Goal: Task Accomplishment & Management: Use online tool/utility

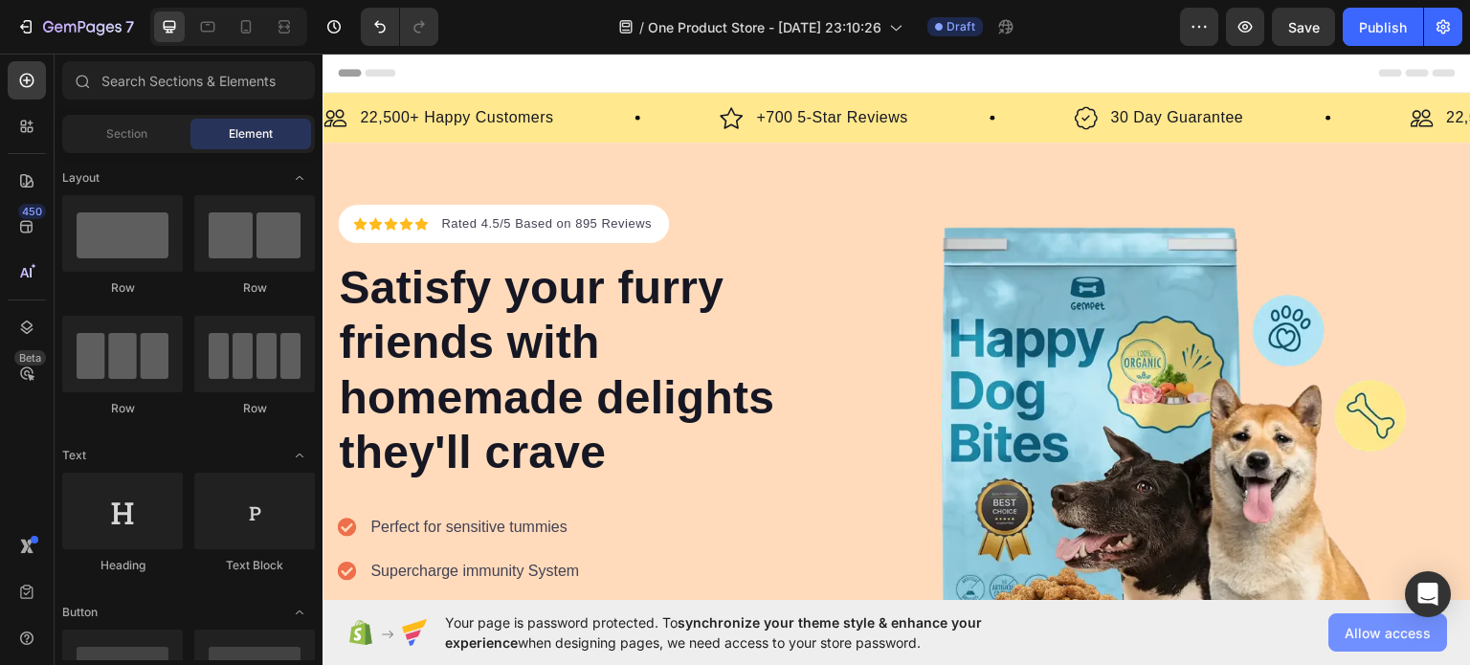
click at [1374, 633] on span "Allow access" at bounding box center [1388, 633] width 86 height 20
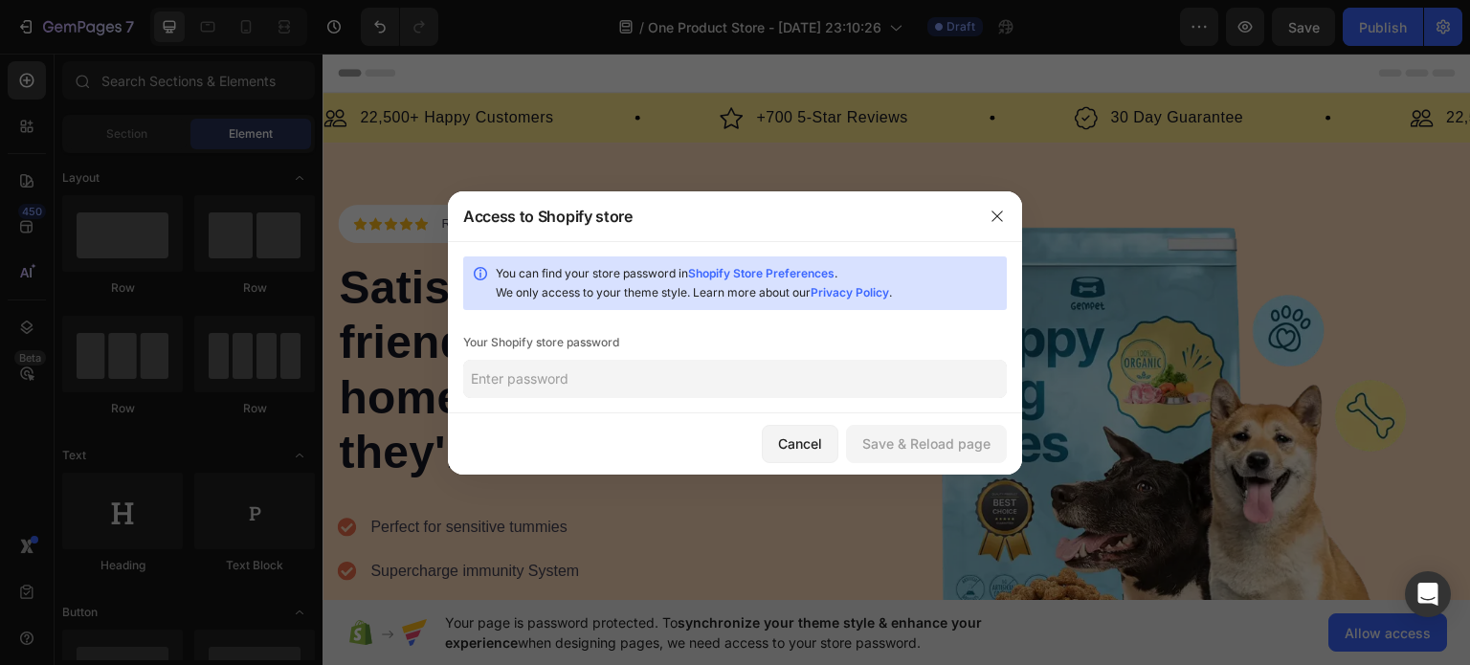
click at [651, 367] on input "text" at bounding box center [735, 379] width 544 height 38
click at [827, 352] on div "You can find your store password in Shopify Store Preferences . We only access …" at bounding box center [735, 327] width 574 height 172
click at [791, 372] on input "text" at bounding box center [735, 379] width 544 height 38
type input "Holapola20"
click at [881, 455] on button "Save & Reload page" at bounding box center [926, 444] width 161 height 38
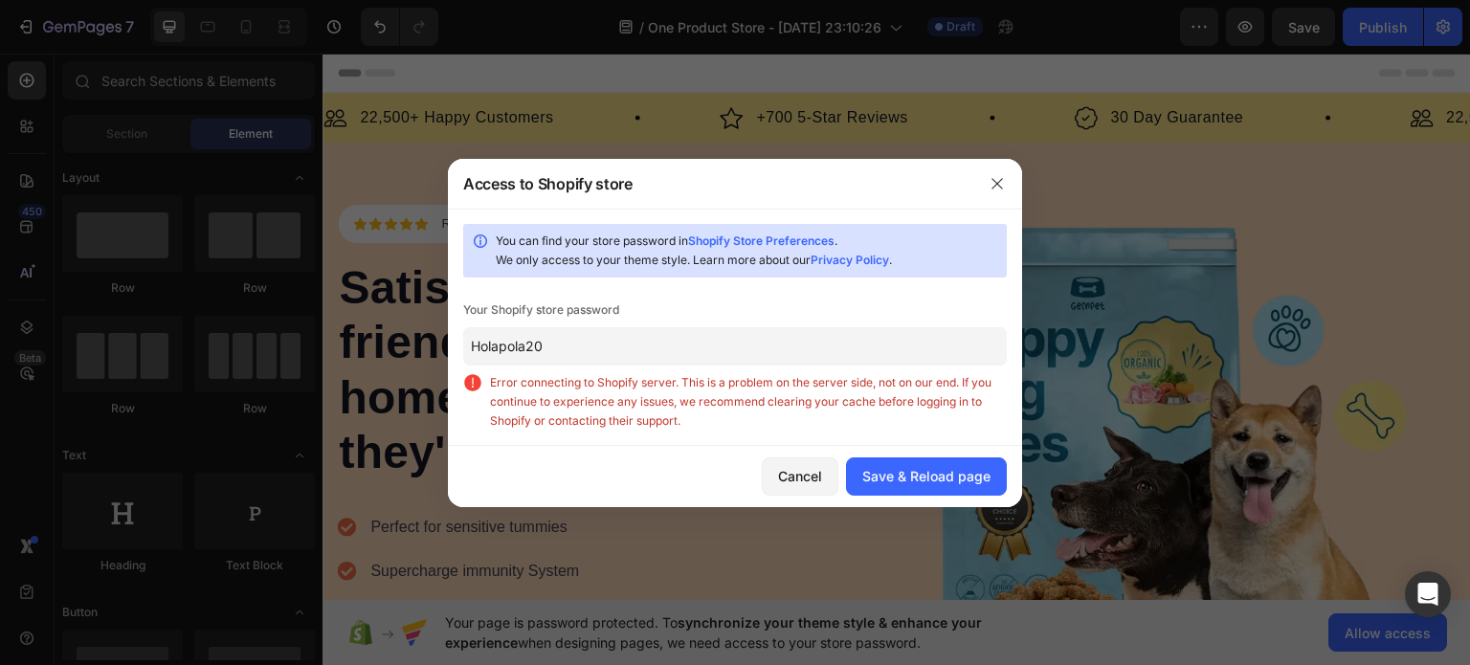
click at [852, 334] on input "Holapola20" at bounding box center [735, 346] width 544 height 38
click at [891, 469] on div "Save & Reload page" at bounding box center [926, 476] width 128 height 20
click at [988, 190] on button "button" at bounding box center [997, 183] width 31 height 31
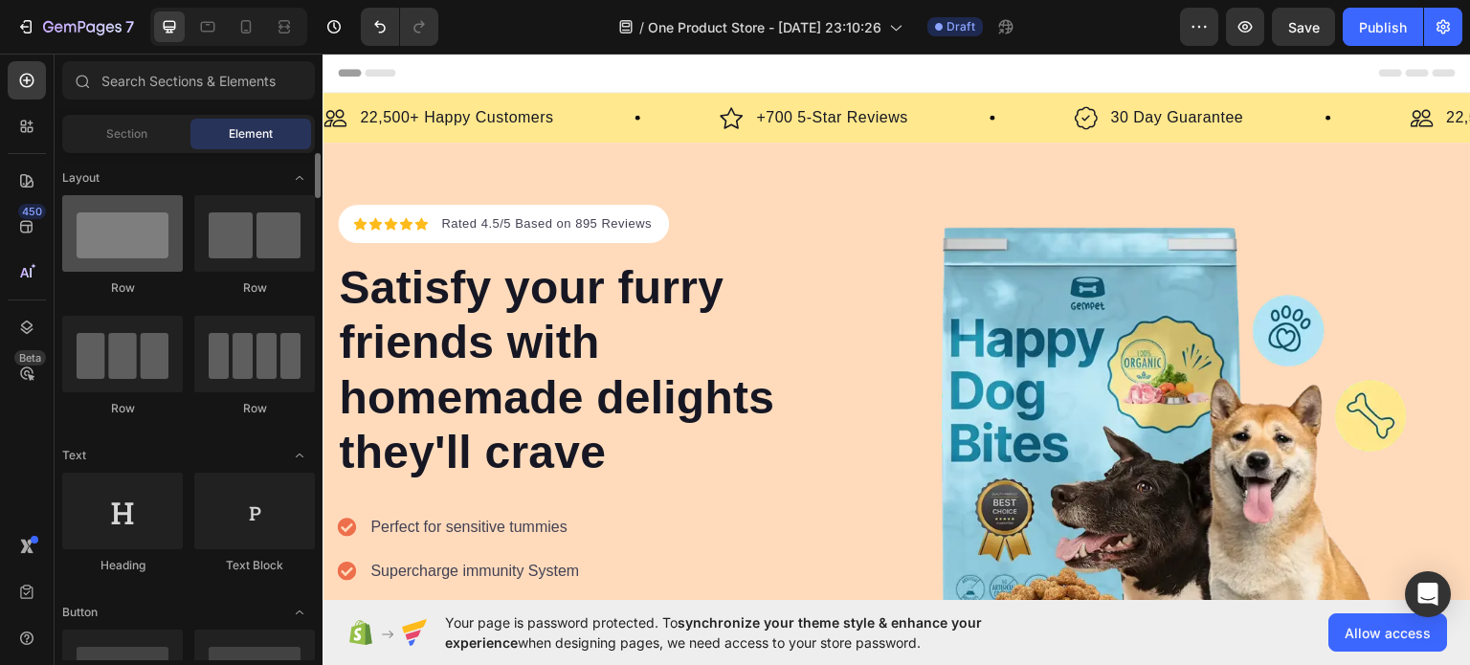
click at [96, 227] on div at bounding box center [122, 233] width 121 height 77
click at [147, 145] on div "Section" at bounding box center [126, 134] width 121 height 31
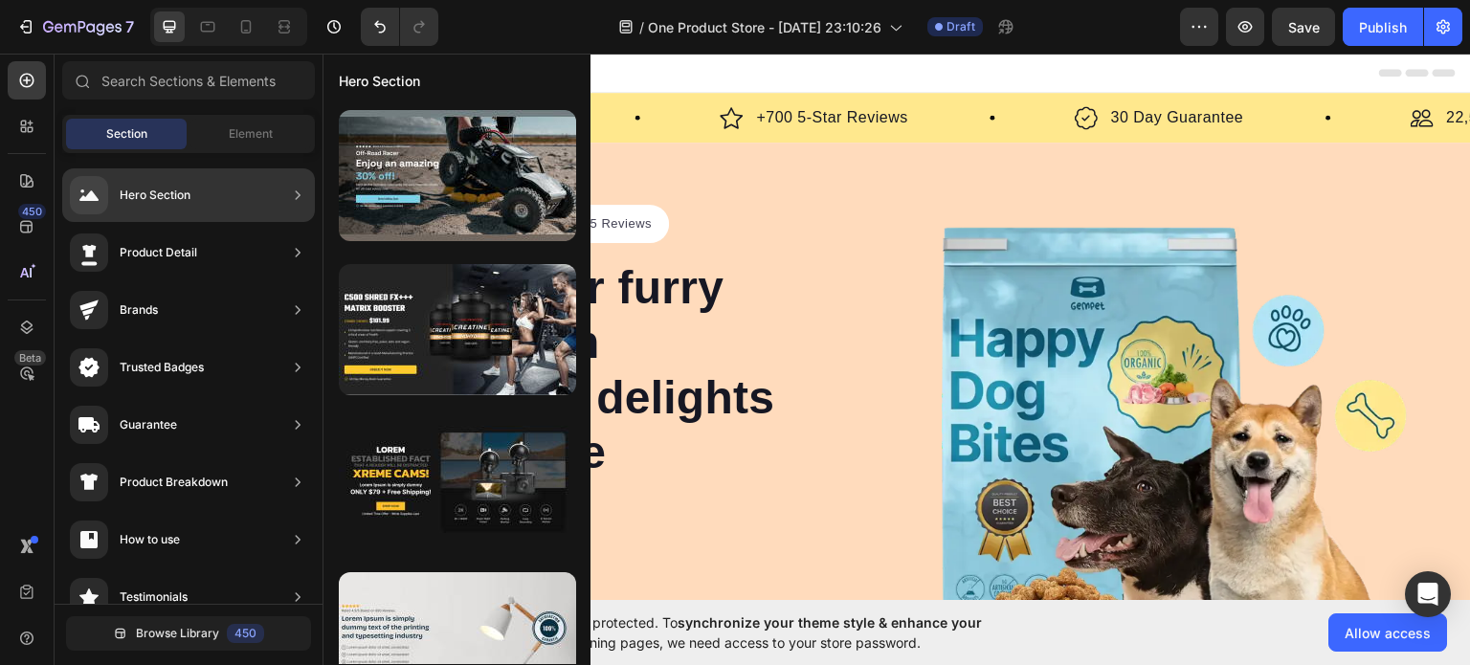
scroll to position [559, 0]
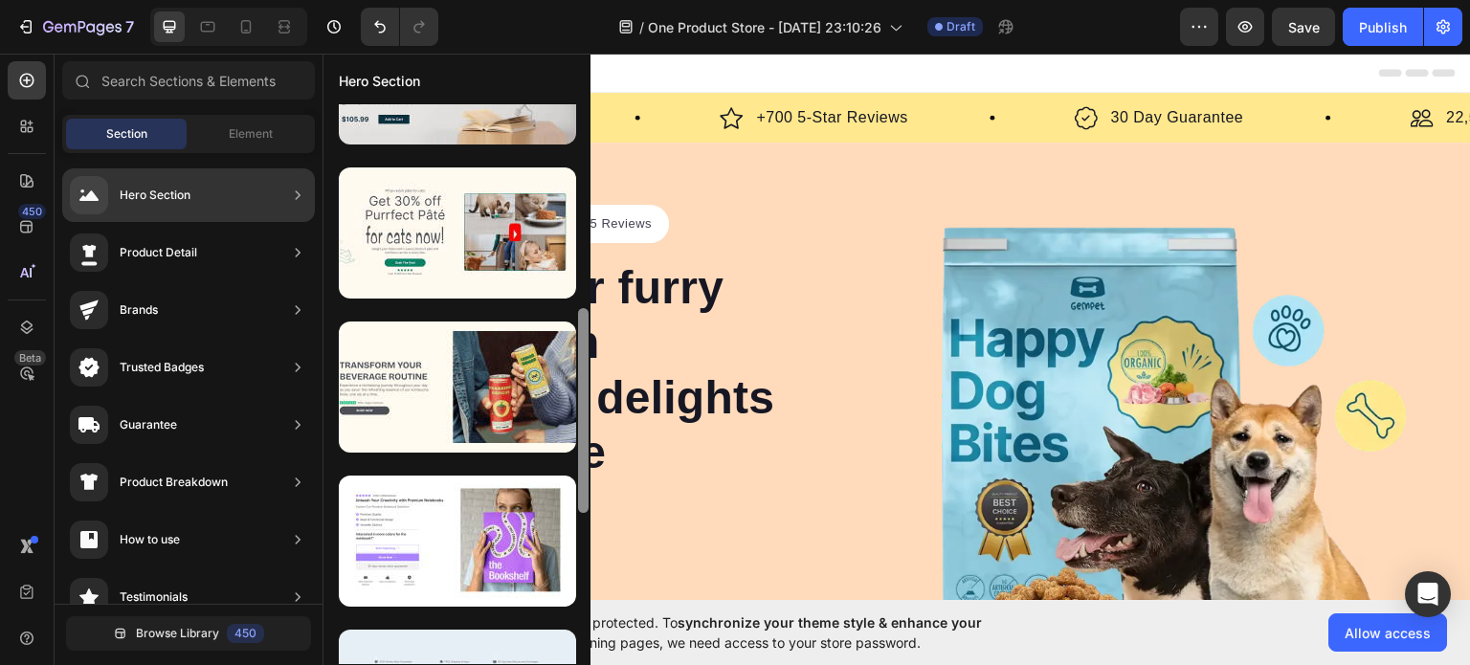
click at [586, 331] on div at bounding box center [583, 384] width 14 height 560
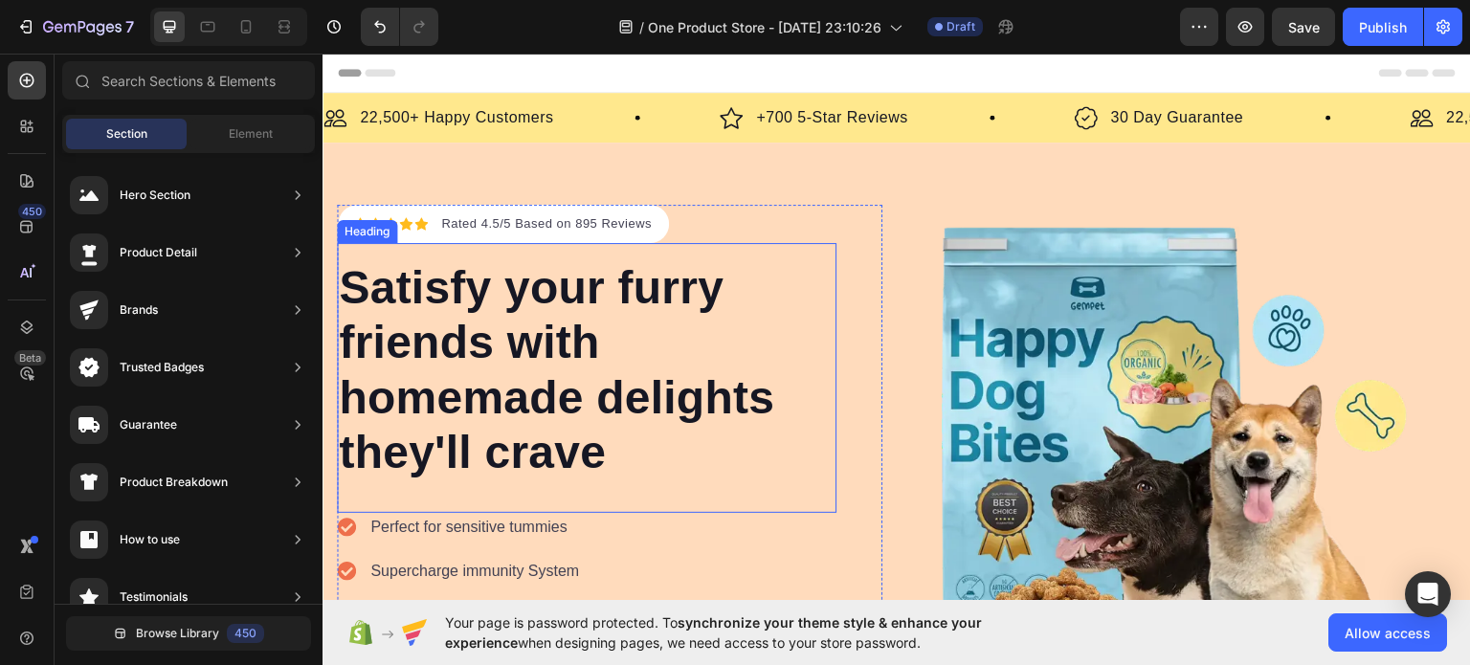
click at [700, 353] on p "Satisfy your furry friends with homemade delights they'll crave" at bounding box center [587, 369] width 496 height 220
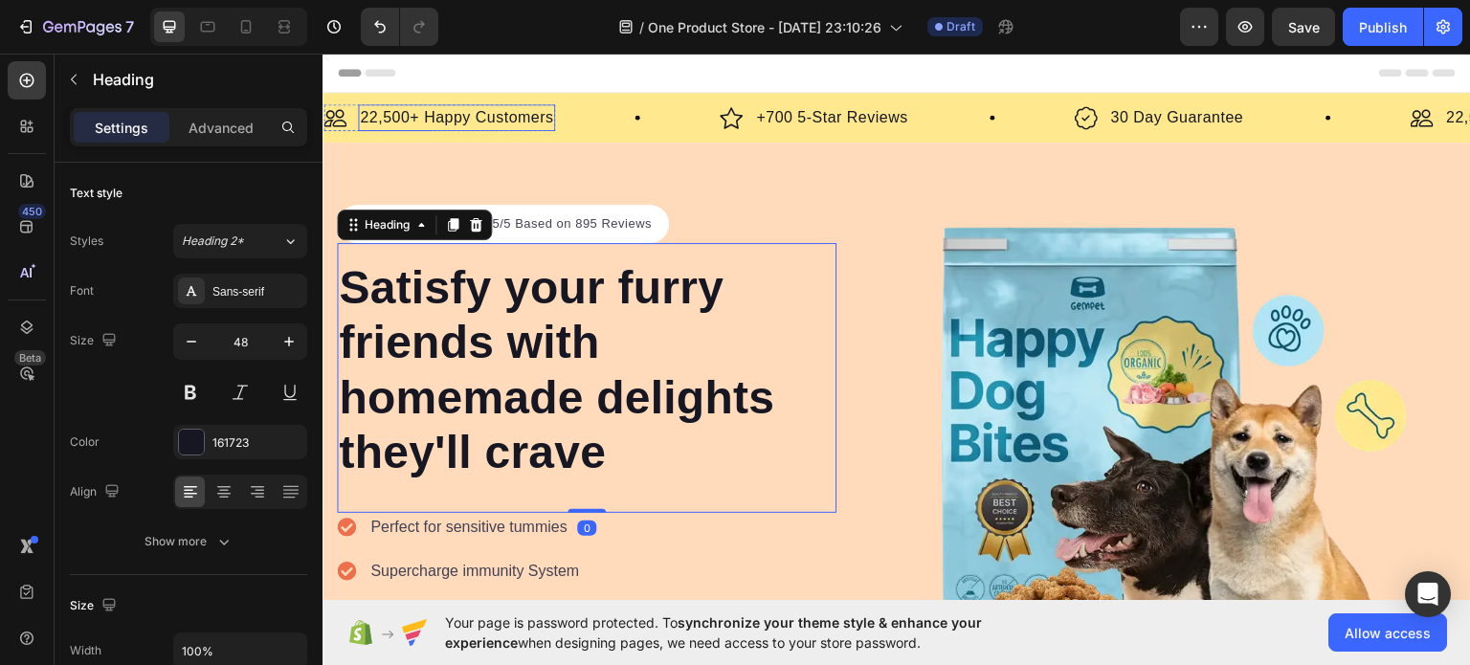
click at [474, 105] on p "22,500+ Happy Customers" at bounding box center [456, 116] width 193 height 23
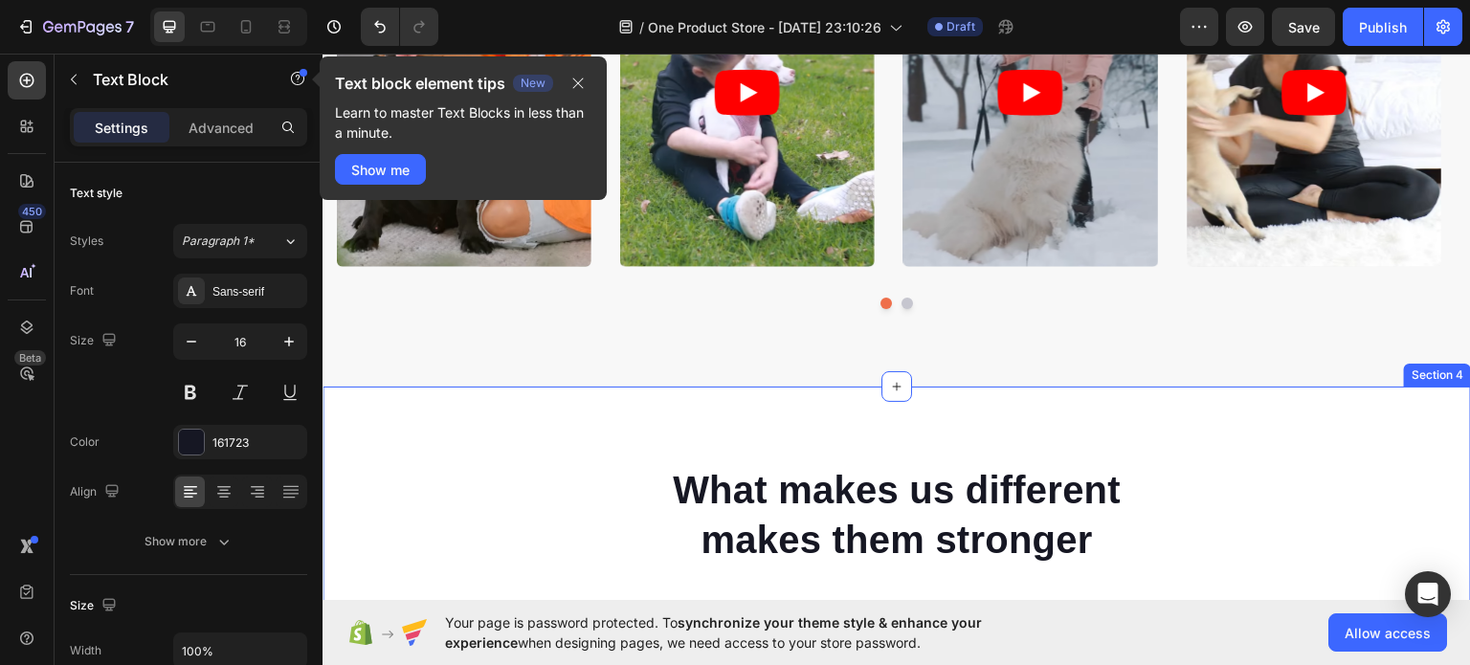
scroll to position [1266, 0]
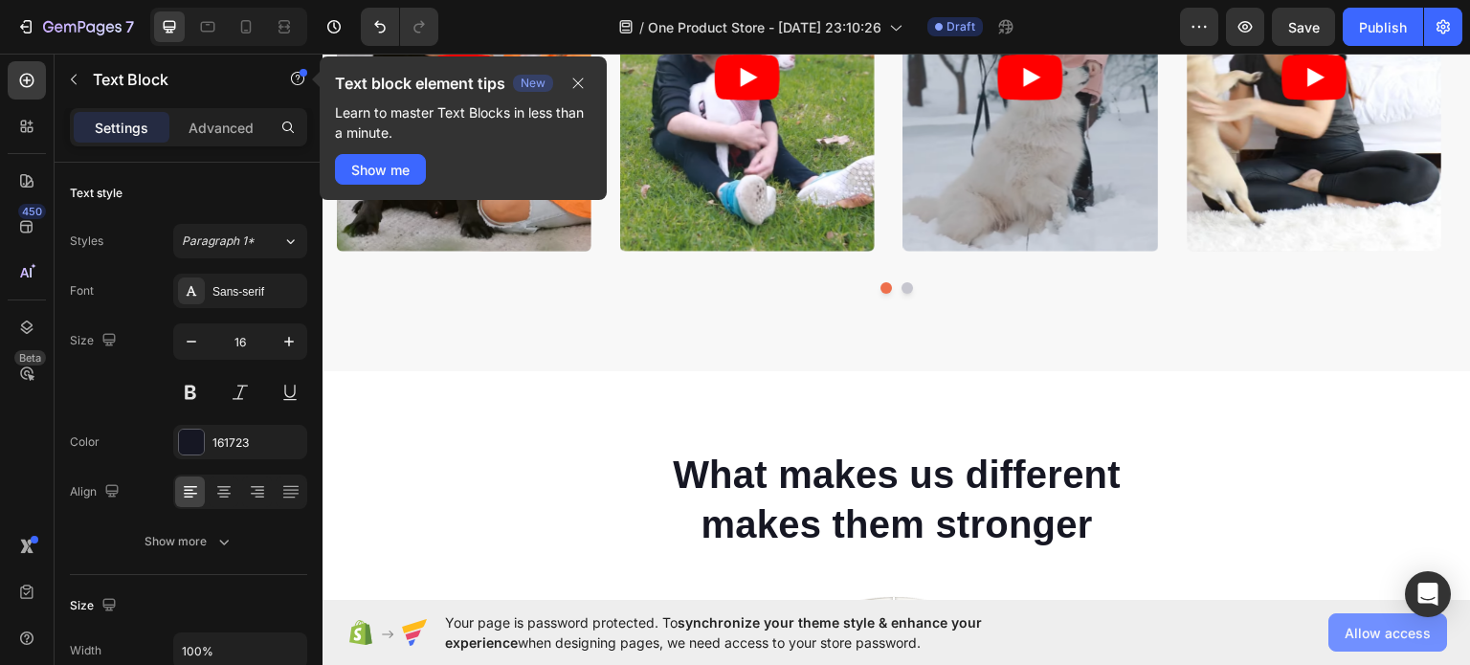
click at [1353, 643] on button "Allow access" at bounding box center [1387, 633] width 119 height 38
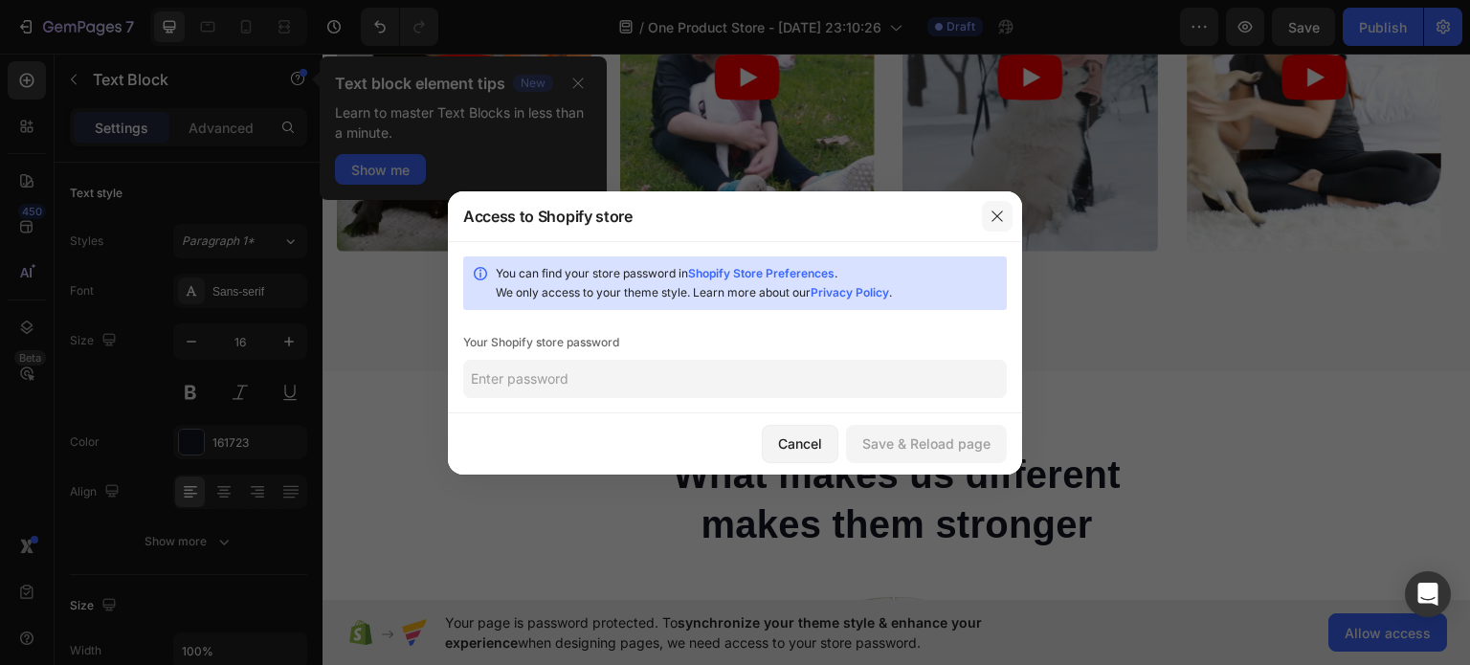
click at [998, 219] on icon "button" at bounding box center [997, 216] width 15 height 15
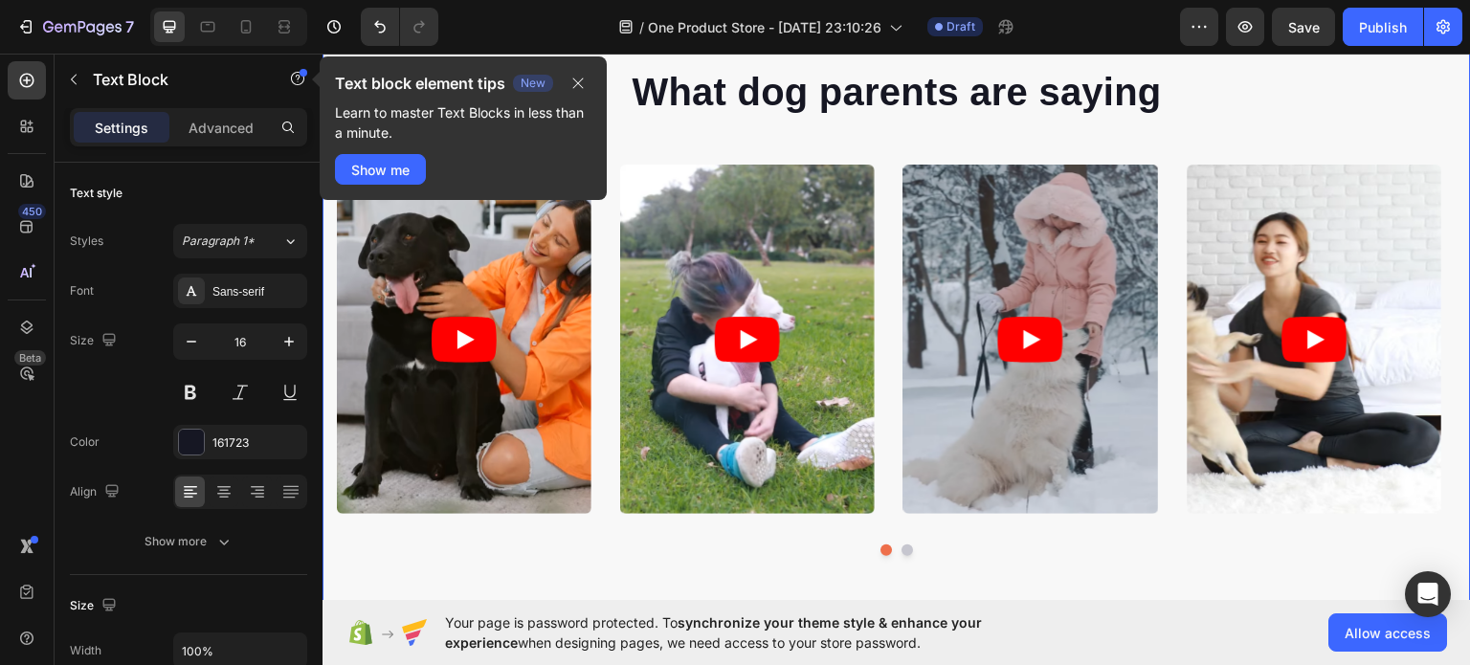
scroll to position [0, 0]
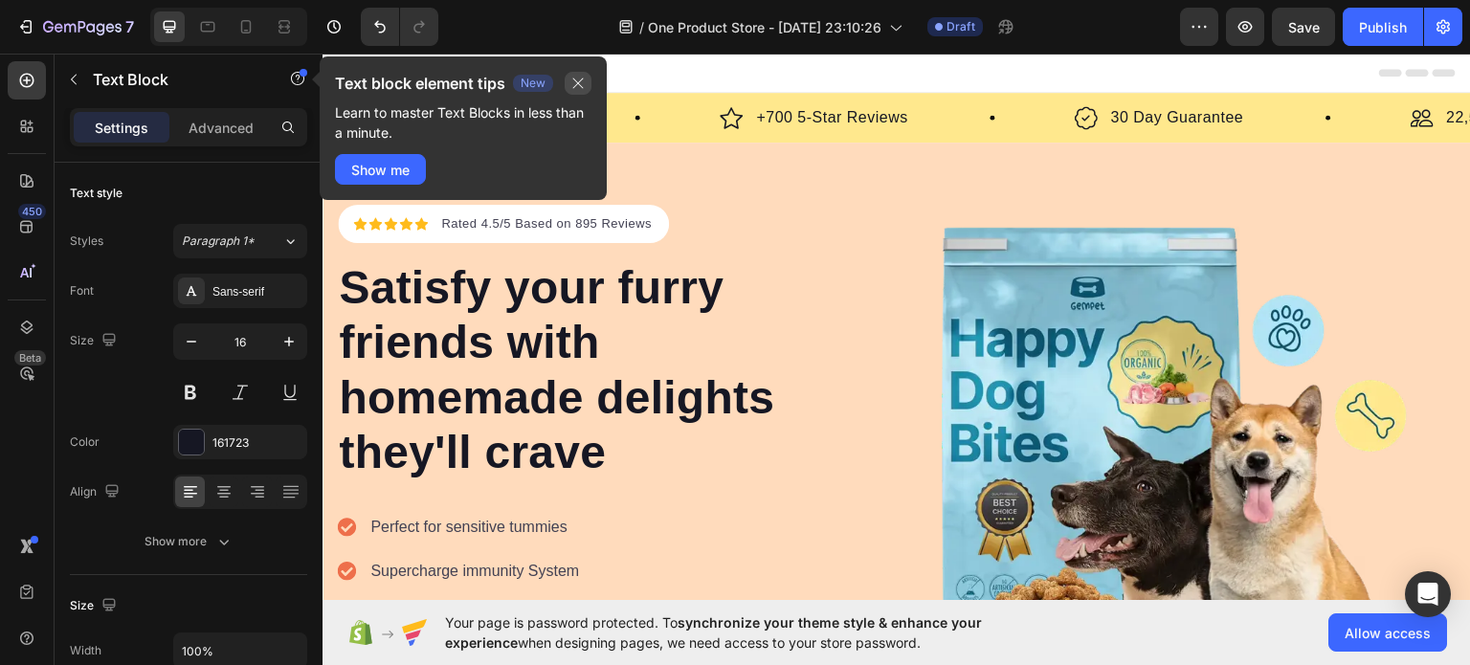
click at [580, 83] on icon "button" at bounding box center [577, 83] width 15 height 15
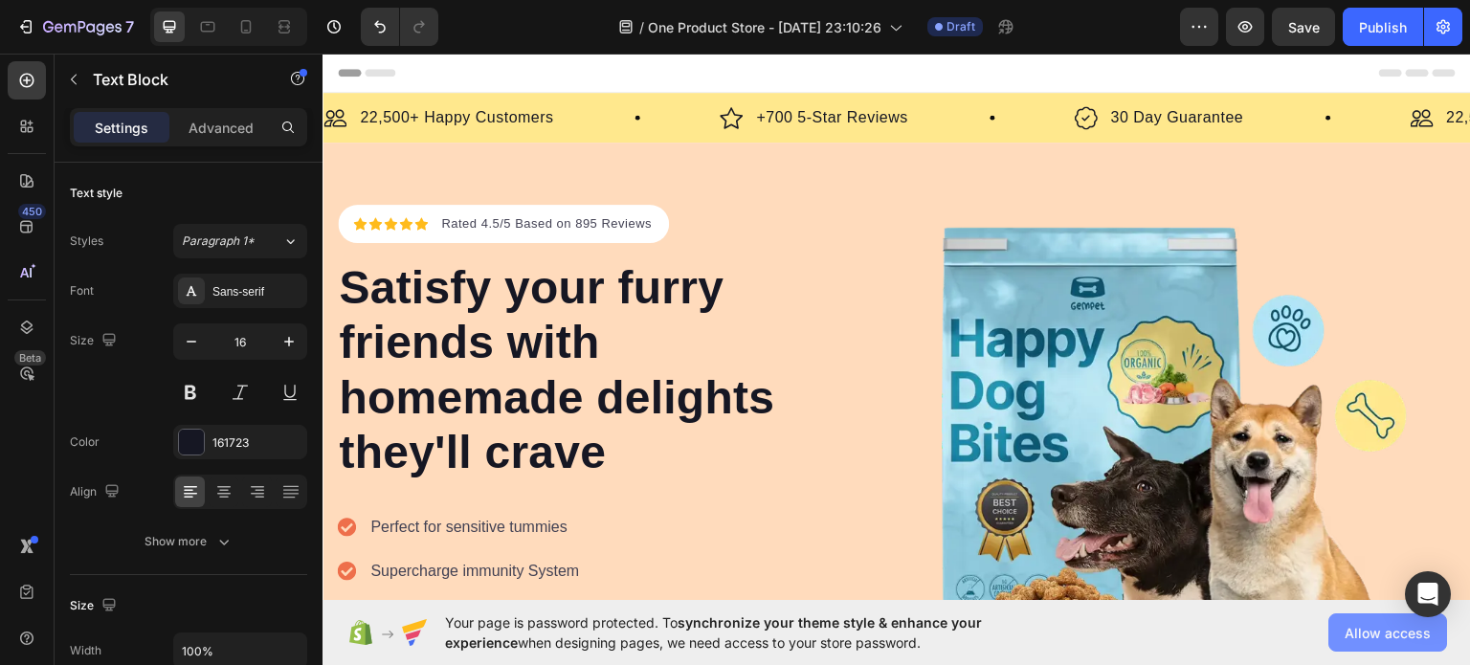
click at [1392, 640] on span "Allow access" at bounding box center [1388, 633] width 86 height 20
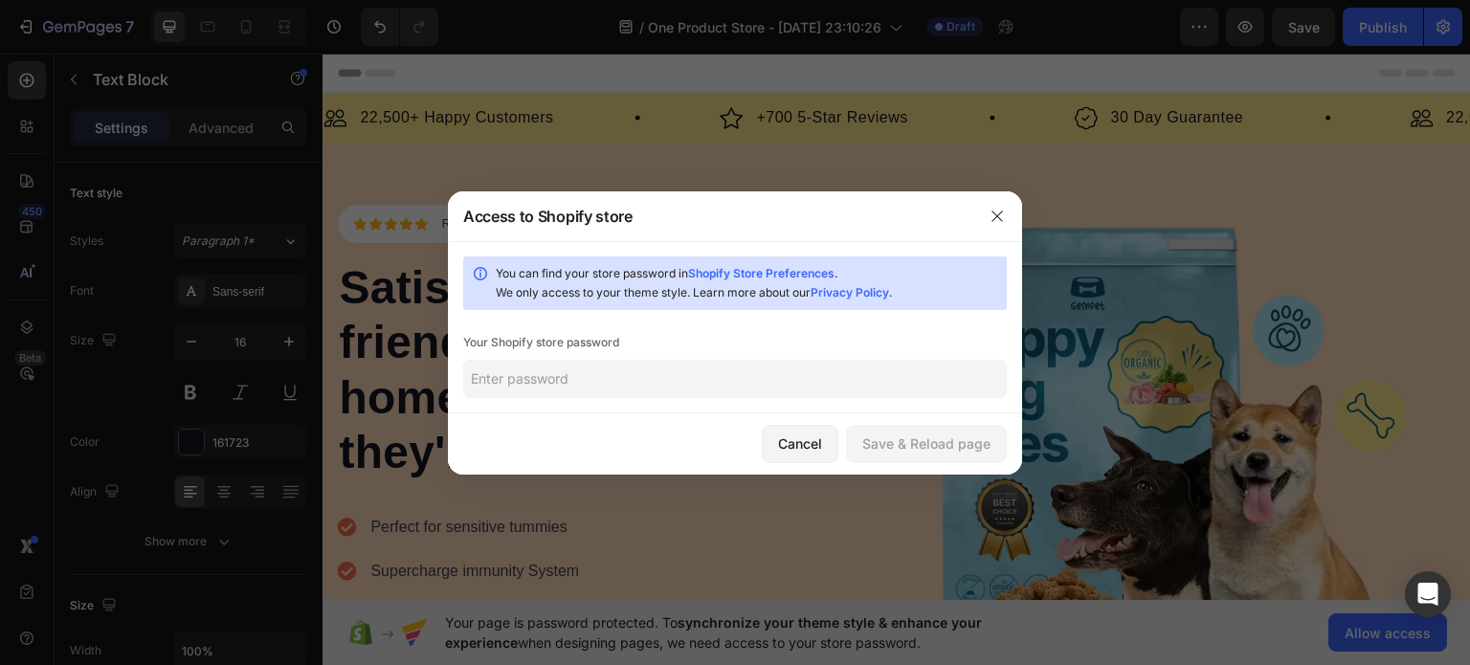
click at [858, 390] on input "text" at bounding box center [735, 379] width 544 height 38
paste input "dialda"
type input "dialda"
click at [963, 431] on button "Save & Reload page" at bounding box center [926, 444] width 161 height 38
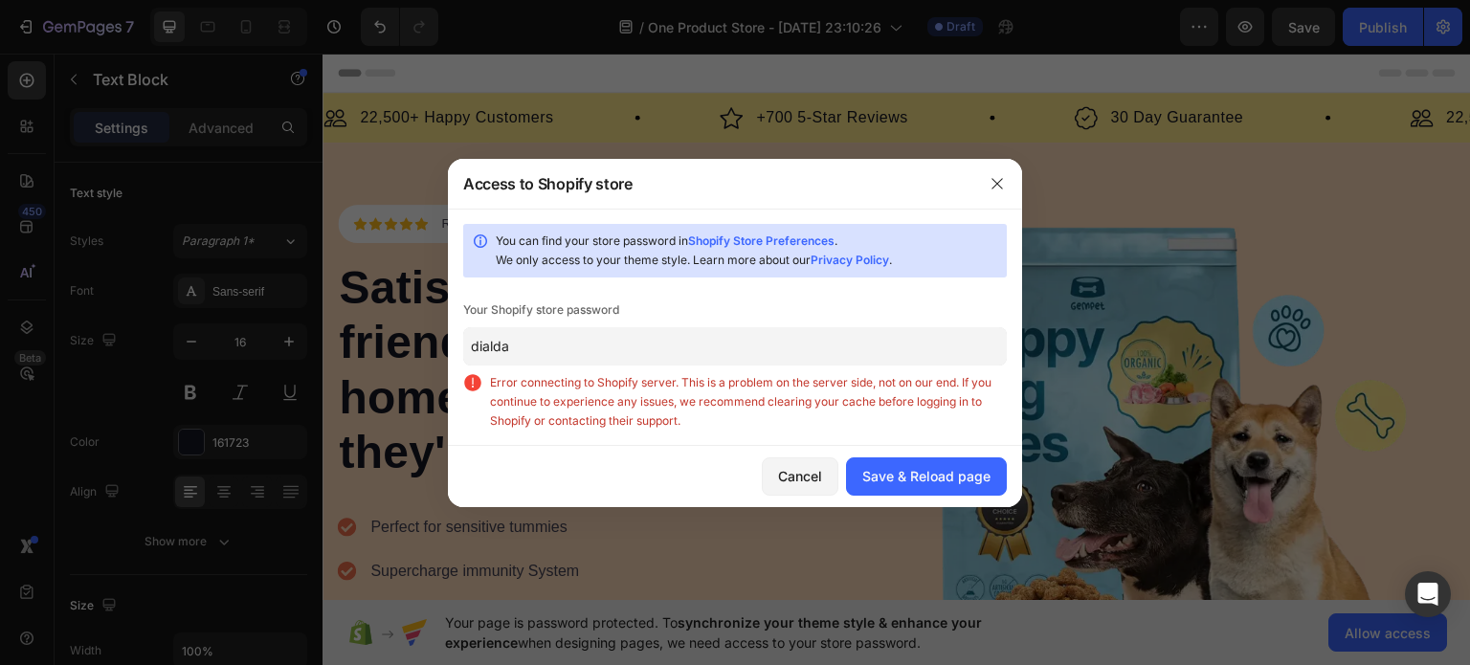
click at [776, 332] on input "dialda" at bounding box center [735, 346] width 544 height 38
click at [893, 457] on button "Save & Reload page" at bounding box center [926, 476] width 161 height 38
click at [822, 242] on link "Shopify Store Preferences" at bounding box center [761, 241] width 146 height 14
click at [911, 465] on button "Save & Reload page" at bounding box center [926, 476] width 161 height 38
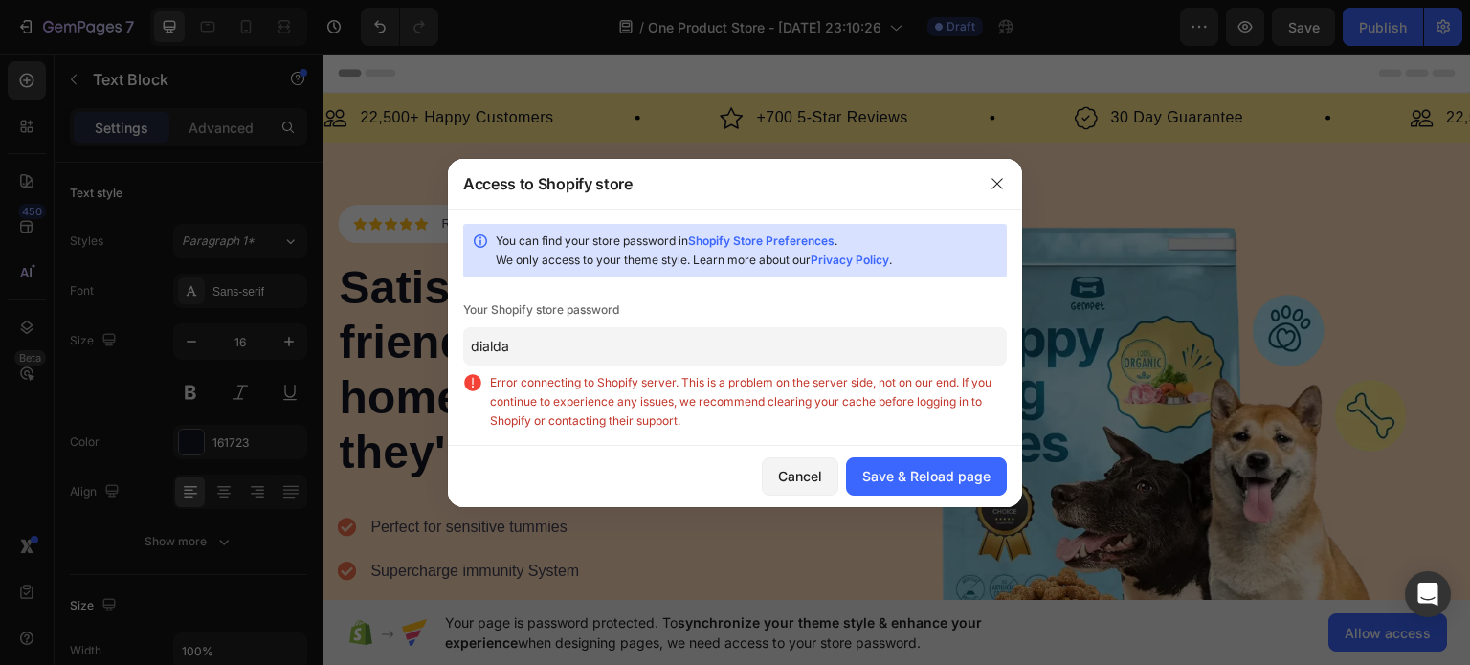
click at [997, 198] on button "button" at bounding box center [997, 183] width 31 height 31
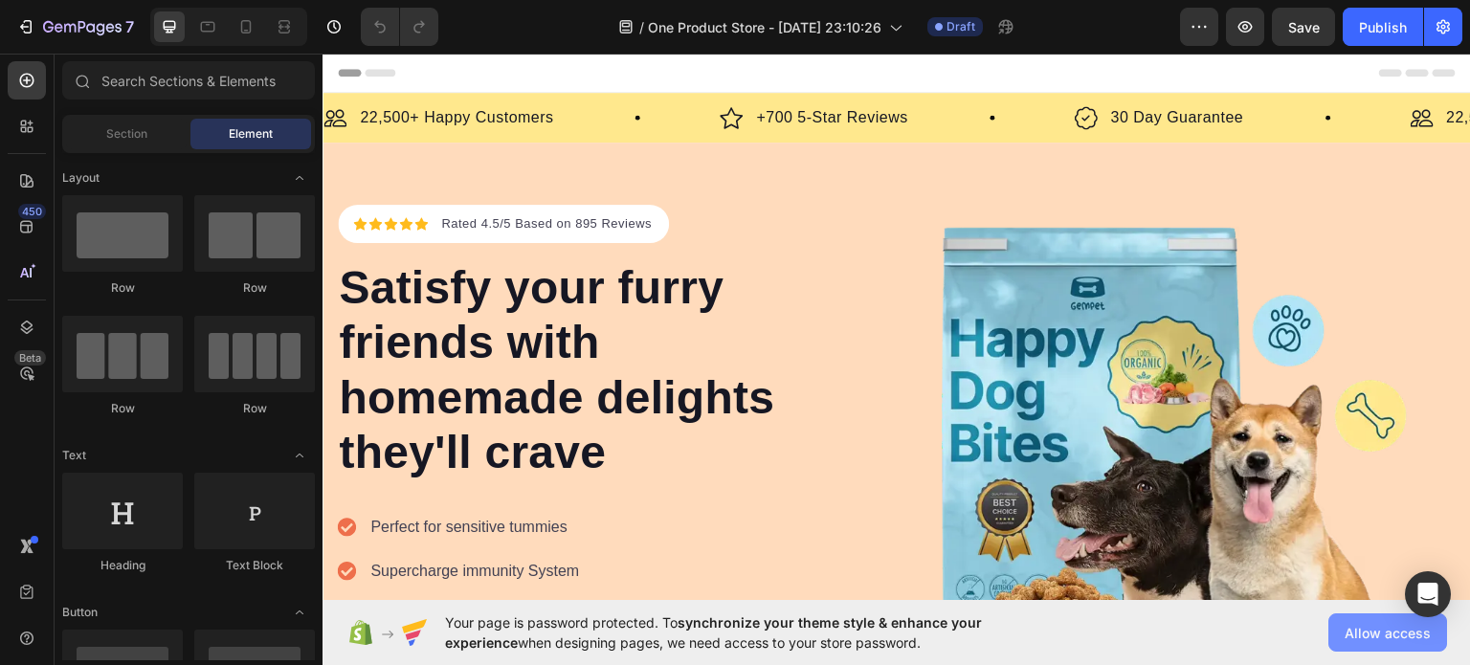
click at [1342, 627] on button "Allow access" at bounding box center [1387, 633] width 119 height 38
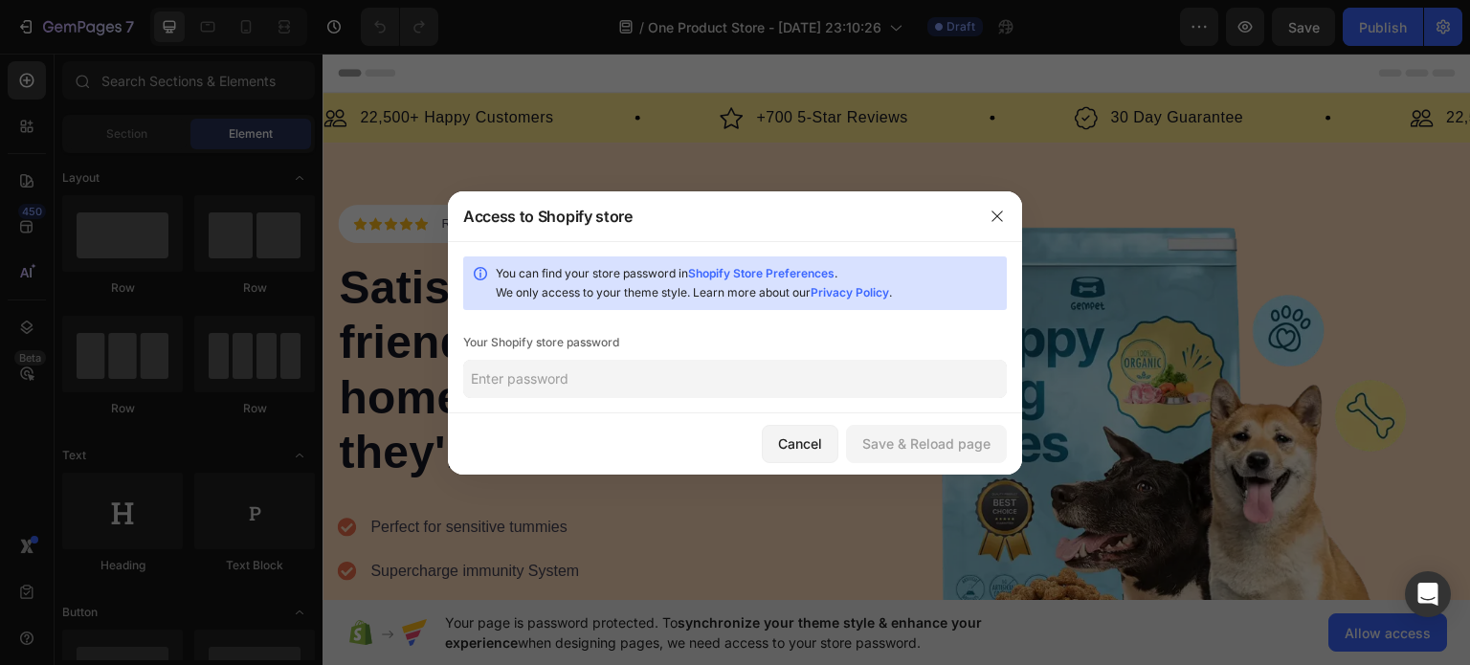
click at [706, 395] on input "text" at bounding box center [735, 379] width 544 height 38
paste input "dialda"
type input "dialda"
click at [898, 453] on div "Save & Reload page" at bounding box center [926, 444] width 128 height 20
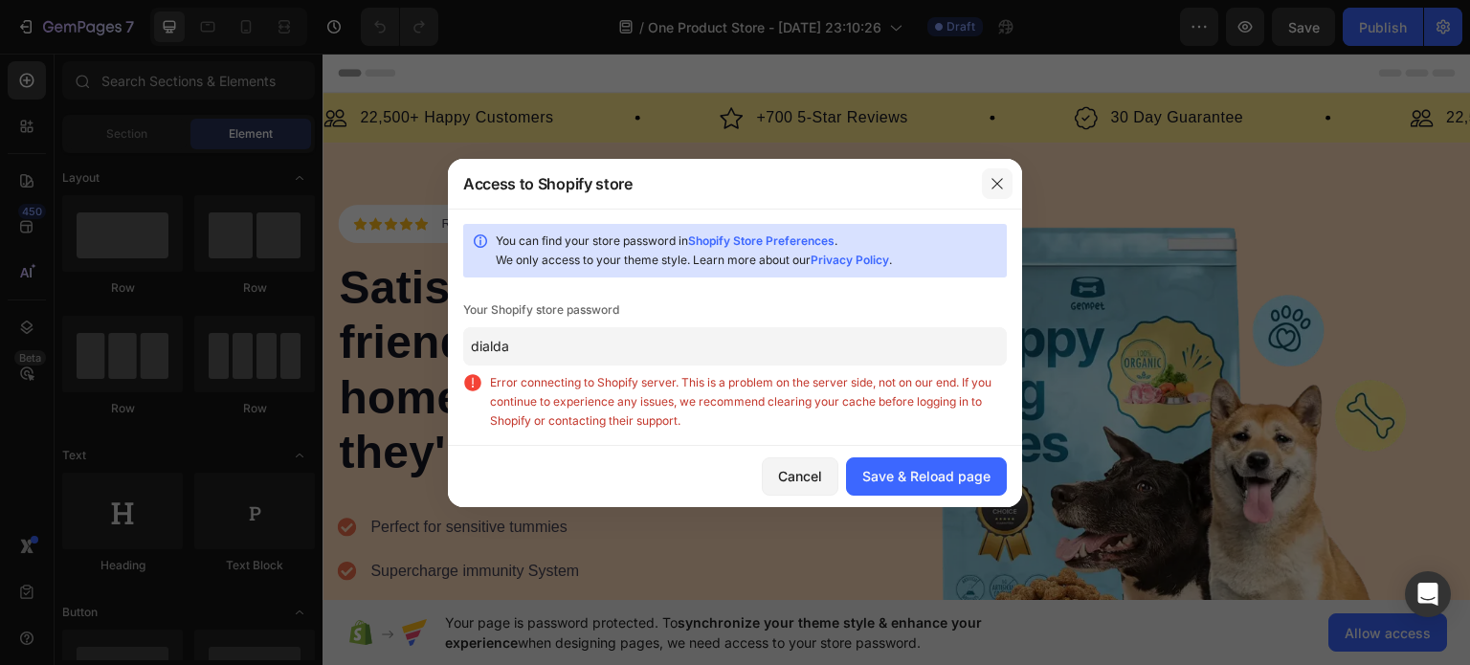
click at [988, 177] on button "button" at bounding box center [997, 183] width 31 height 31
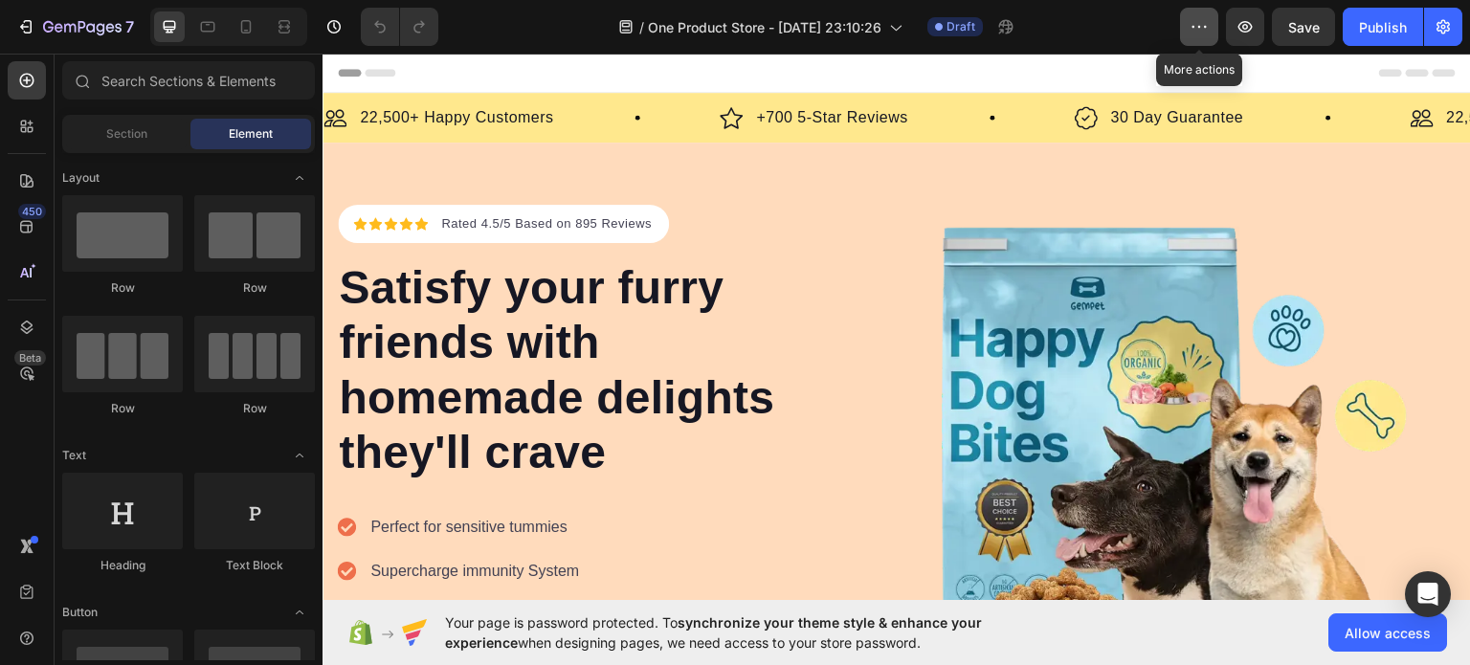
click at [1194, 33] on icon "button" at bounding box center [1199, 26] width 19 height 19
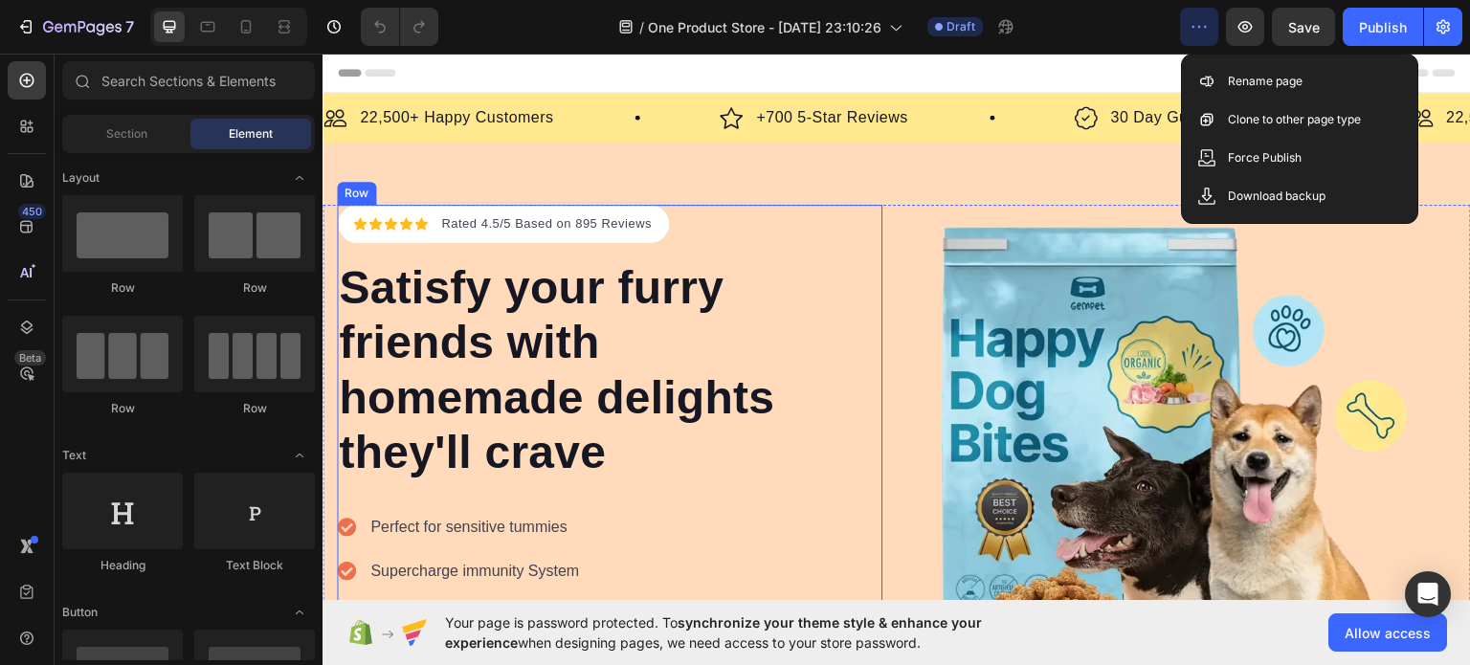
click at [813, 242] on div "Satisfy your furry friends with homemade delights they'll crave Heading" at bounding box center [587, 377] width 500 height 270
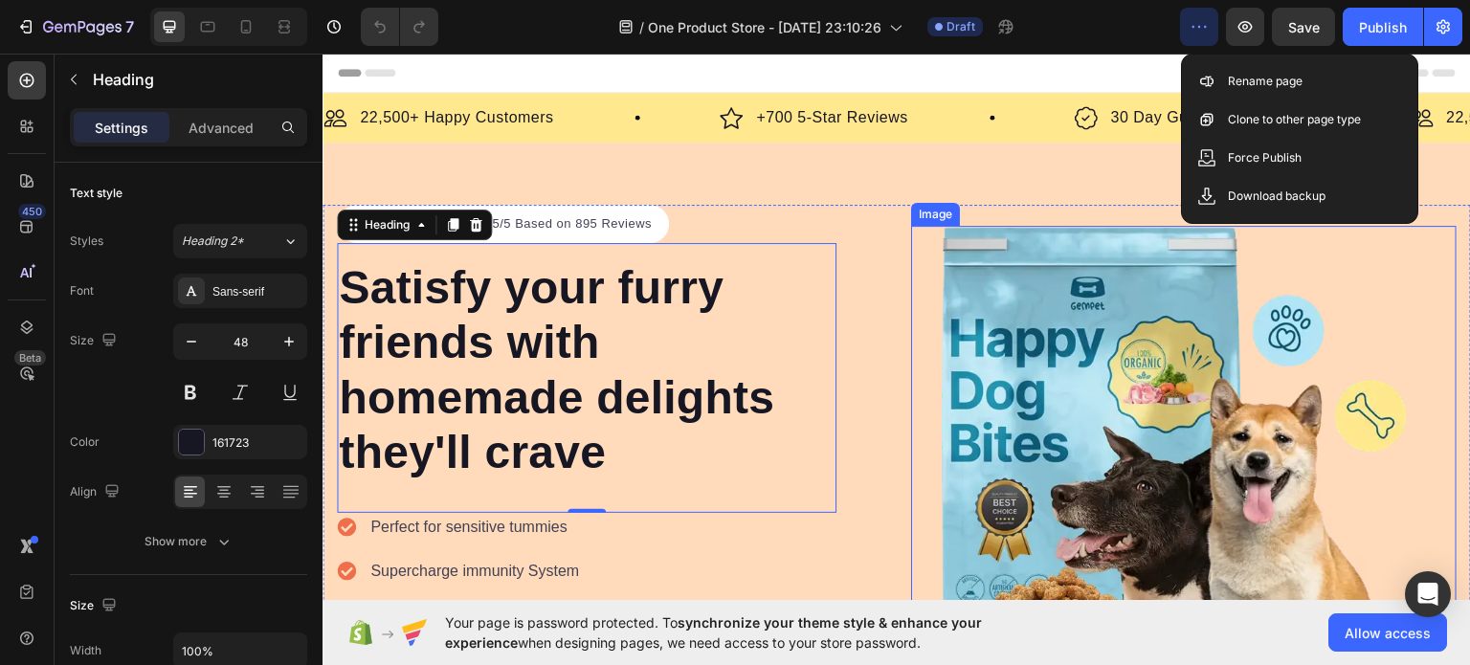
click at [1134, 435] on img at bounding box center [1184, 498] width 546 height 546
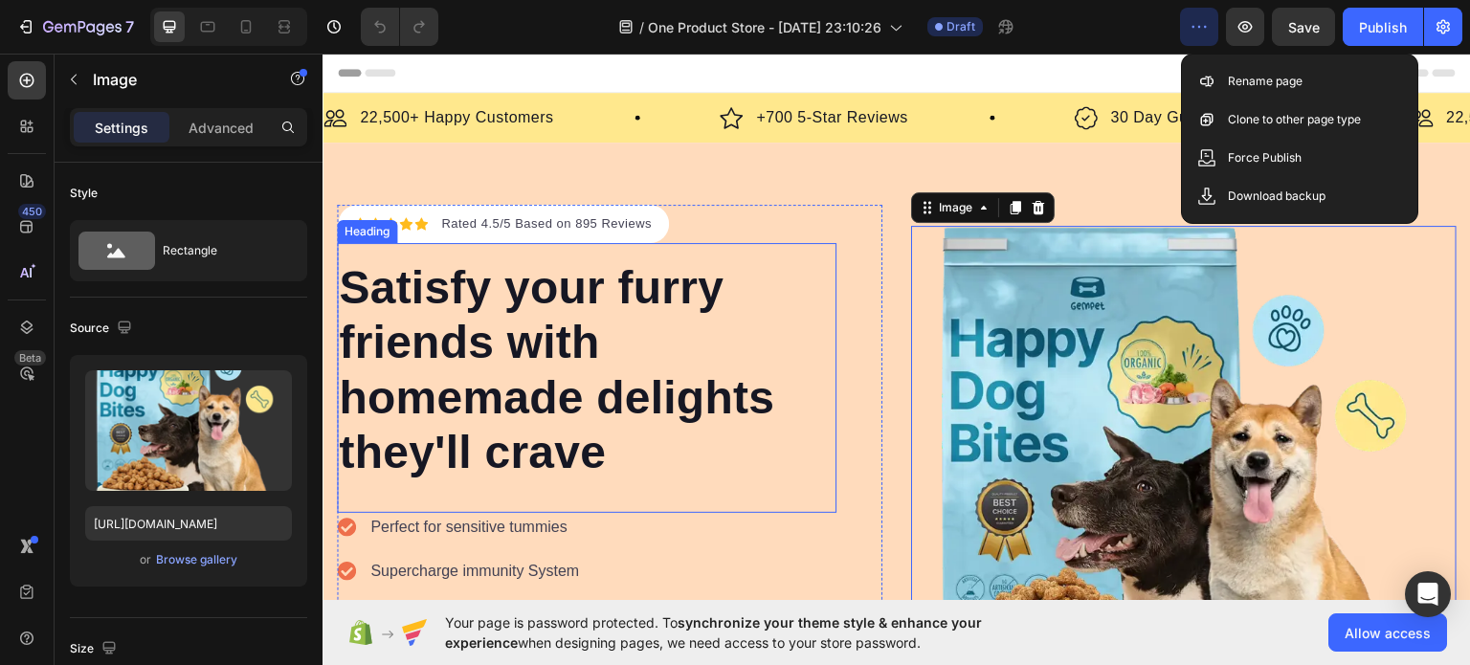
click at [546, 286] on p "Satisfy your furry friends with homemade delights they'll crave" at bounding box center [587, 369] width 496 height 220
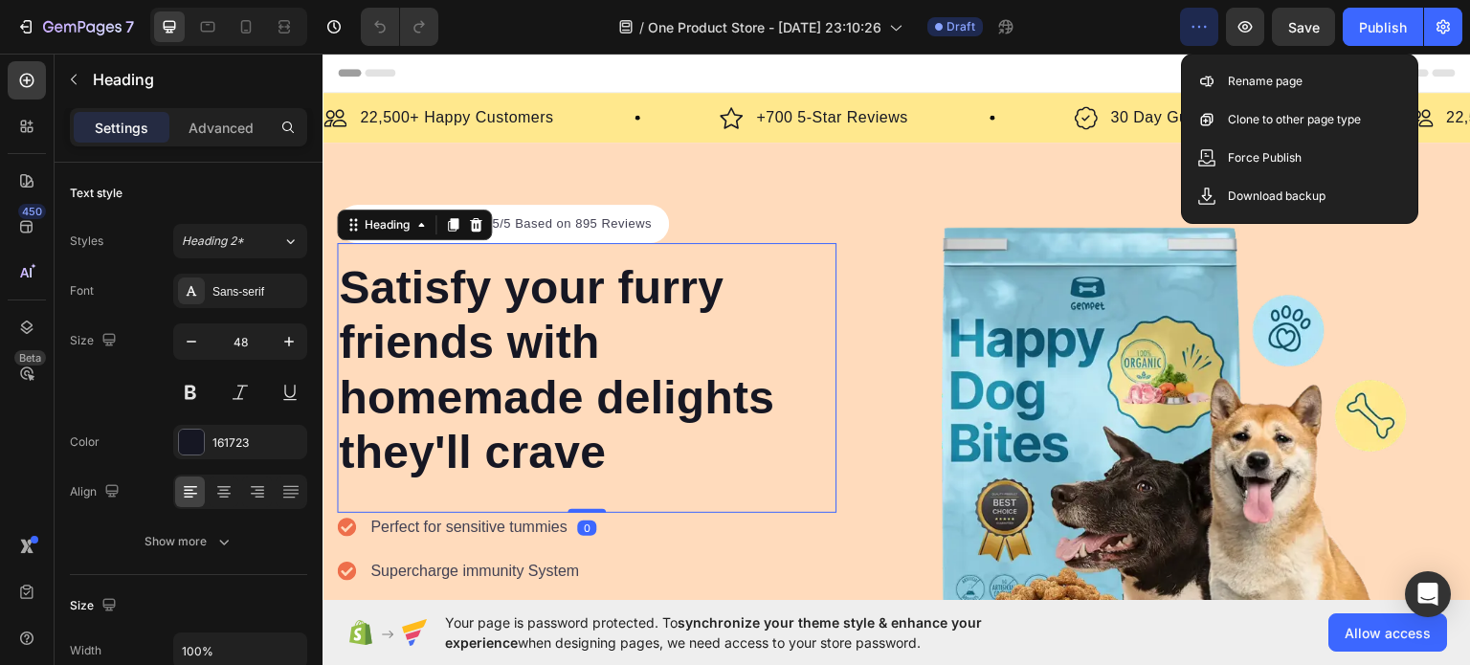
click at [584, 384] on p "Satisfy your furry friends with homemade delights they'll crave" at bounding box center [587, 369] width 496 height 220
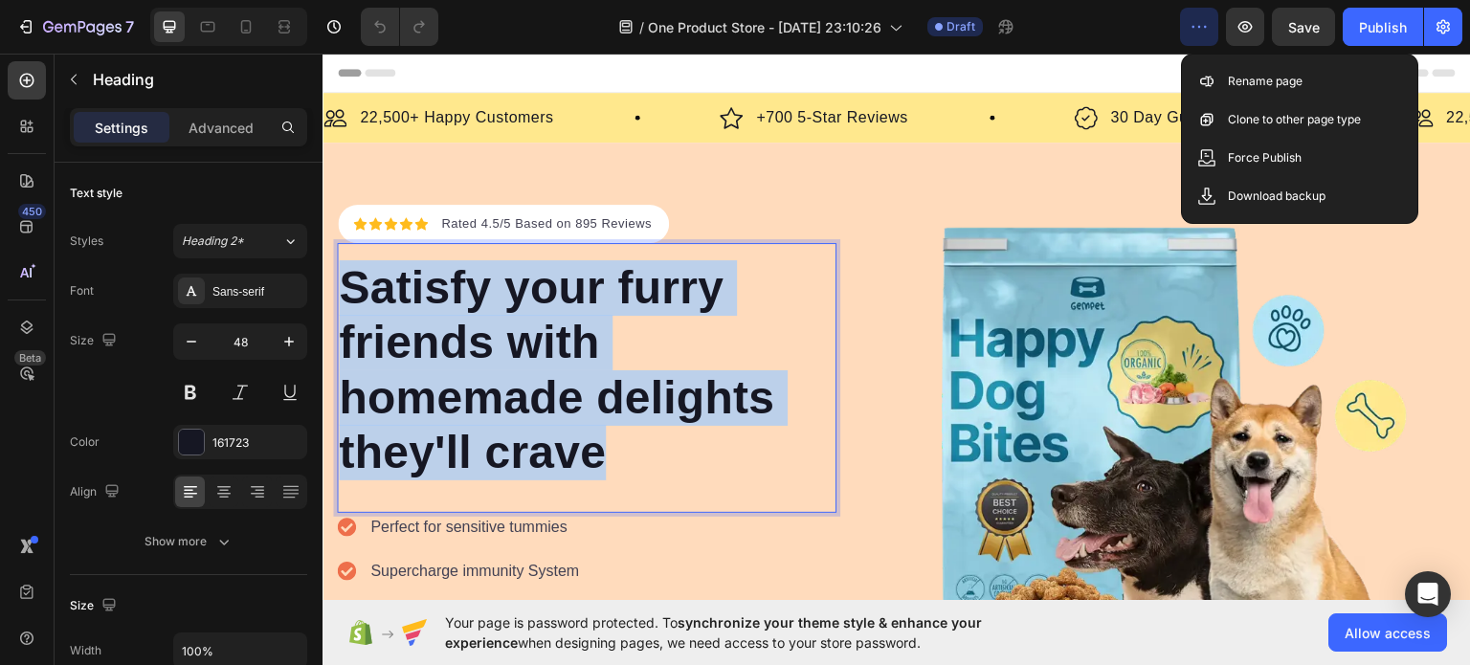
click at [584, 384] on p "Satisfy your furry friends with homemade delights they'll crave" at bounding box center [587, 369] width 496 height 220
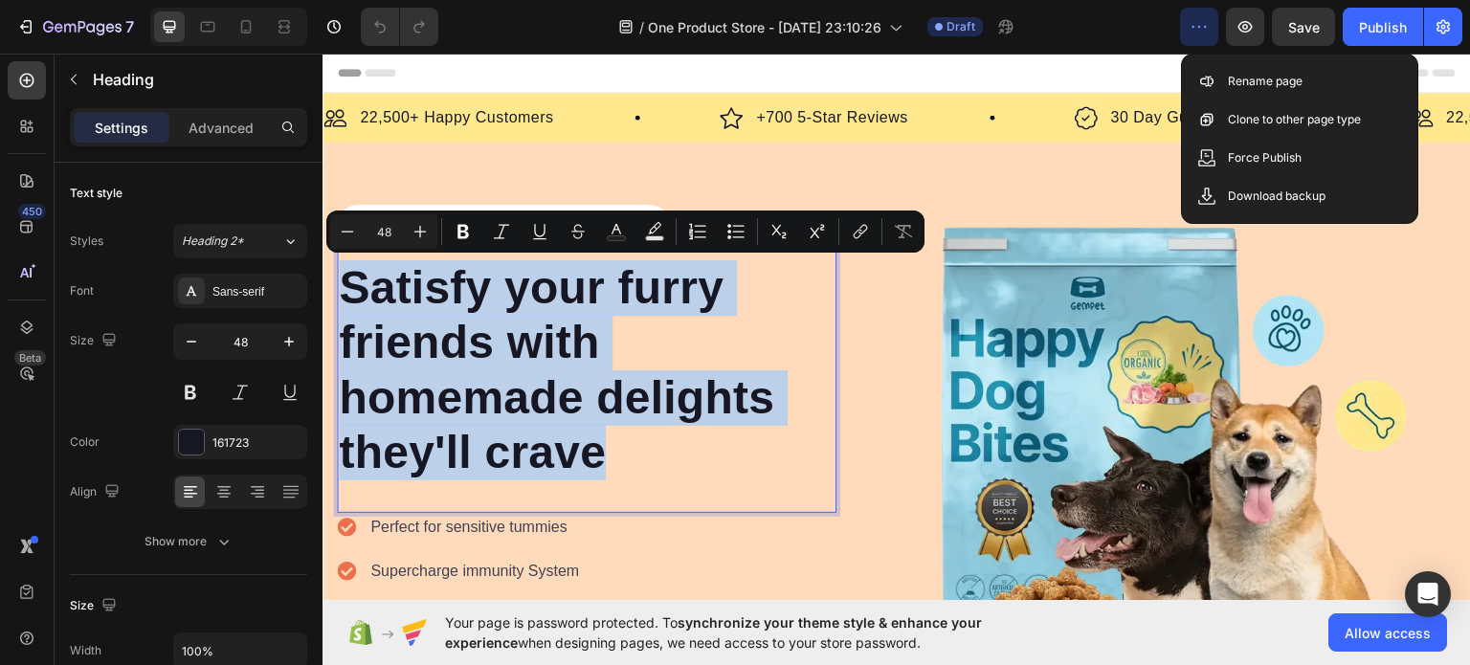
click at [597, 420] on p "Satisfy your furry friends with homemade delights they'll crave" at bounding box center [587, 369] width 496 height 220
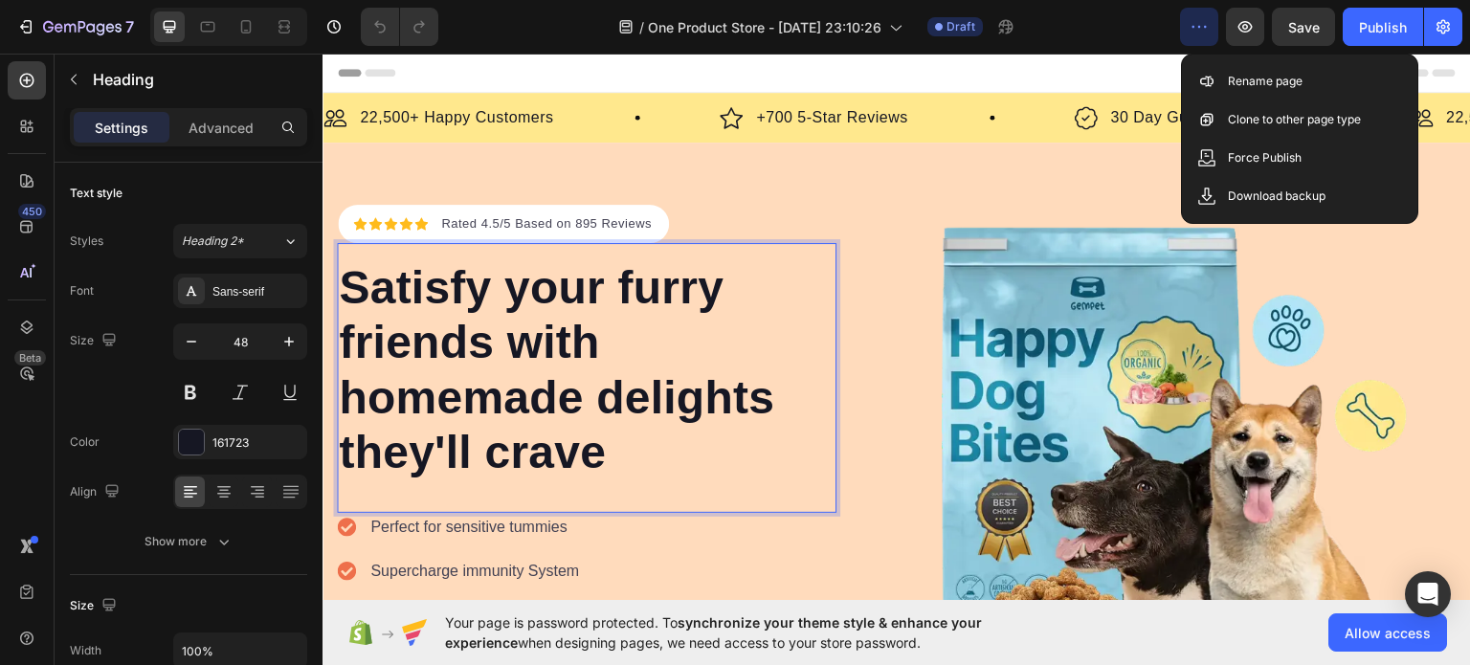
click at [638, 461] on p "Satisfy your furry friends with homemade delights they'll crave" at bounding box center [587, 369] width 496 height 220
click at [718, 413] on p "Satisfy your furry friends with homemade delights they'll crave" at bounding box center [587, 369] width 496 height 220
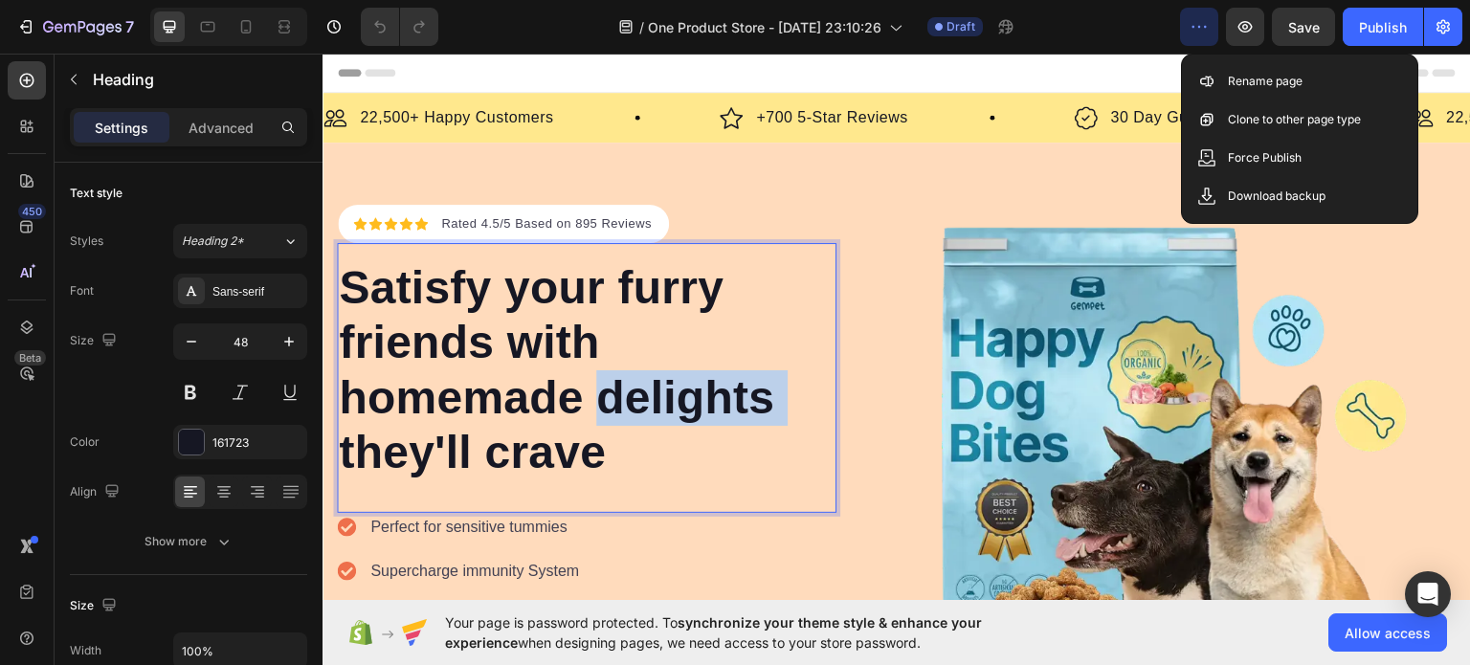
click at [718, 413] on p "Satisfy your furry friends with homemade delights they'll crave" at bounding box center [587, 369] width 496 height 220
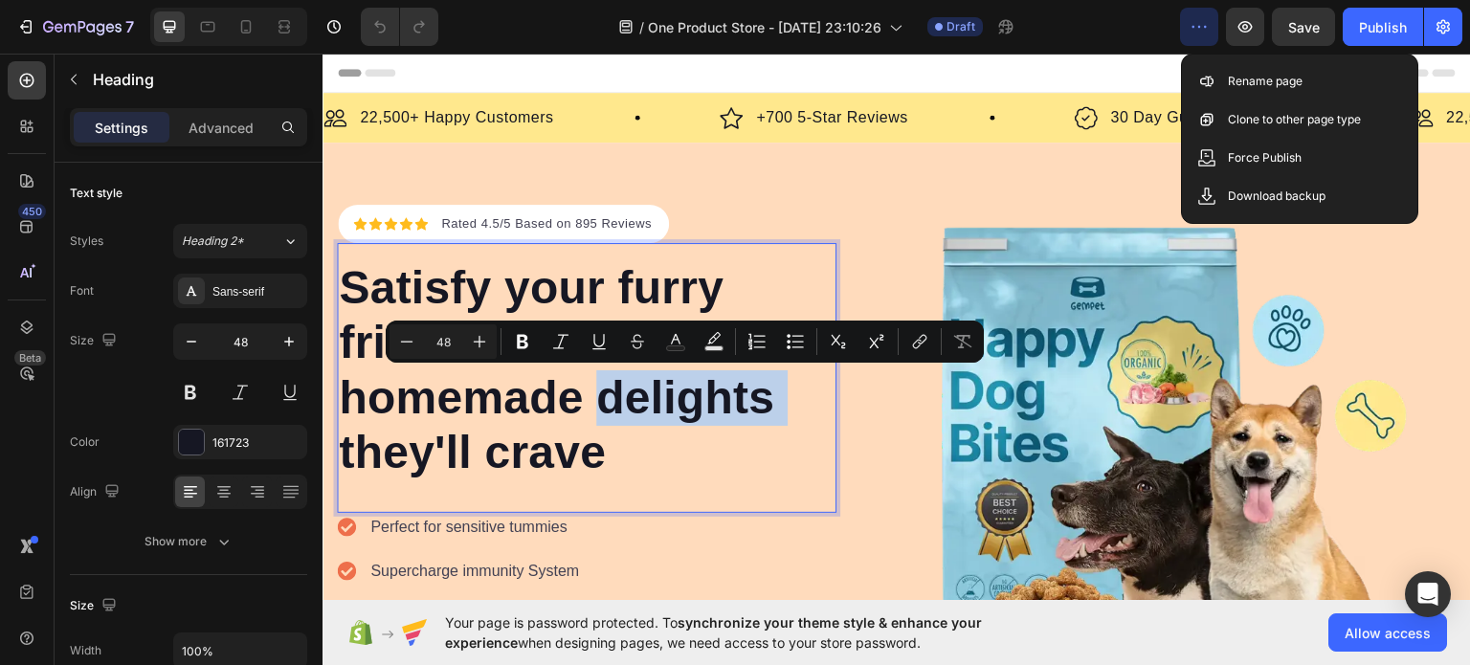
click at [656, 420] on p "Satisfy your furry friends with homemade delights they'll crave" at bounding box center [587, 369] width 496 height 220
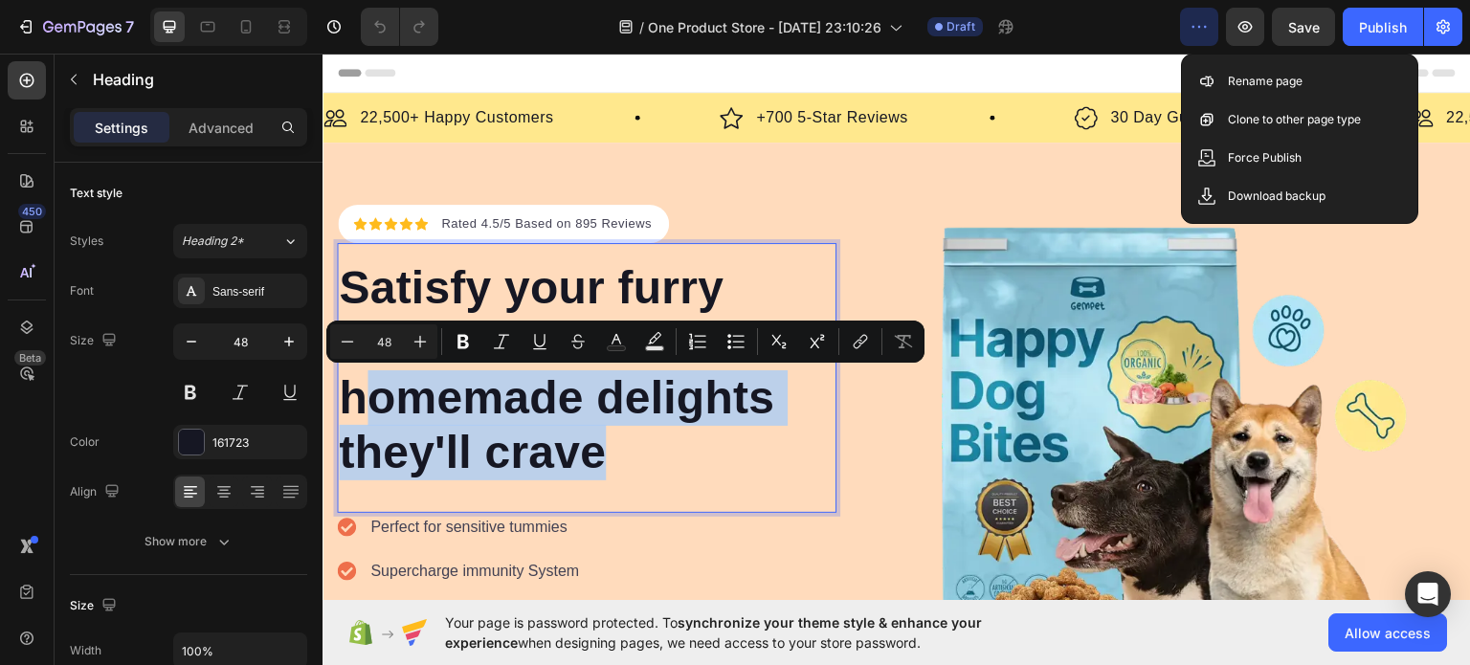
drag, startPoint x: 624, startPoint y: 472, endPoint x: 368, endPoint y: 399, distance: 266.6
click at [368, 399] on p "Satisfy your furry friends with homemade delights they'll crave" at bounding box center [587, 369] width 496 height 220
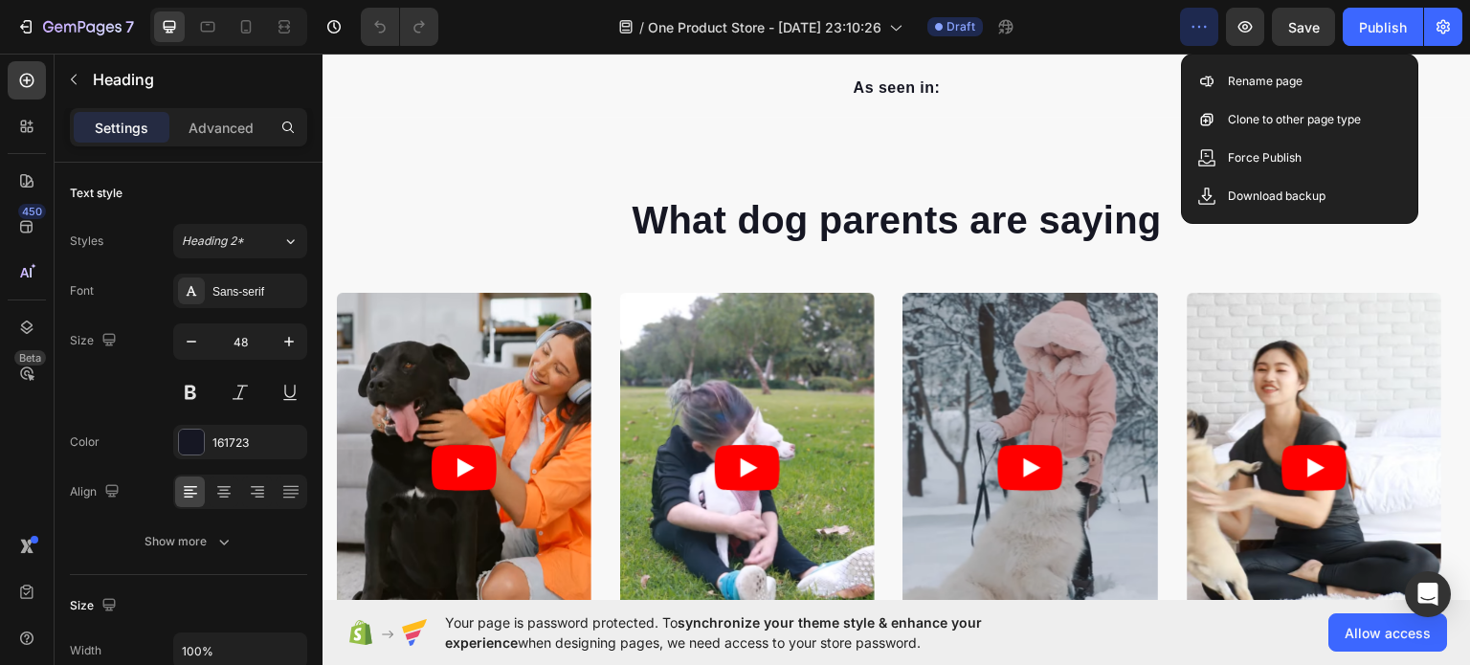
type input "16"
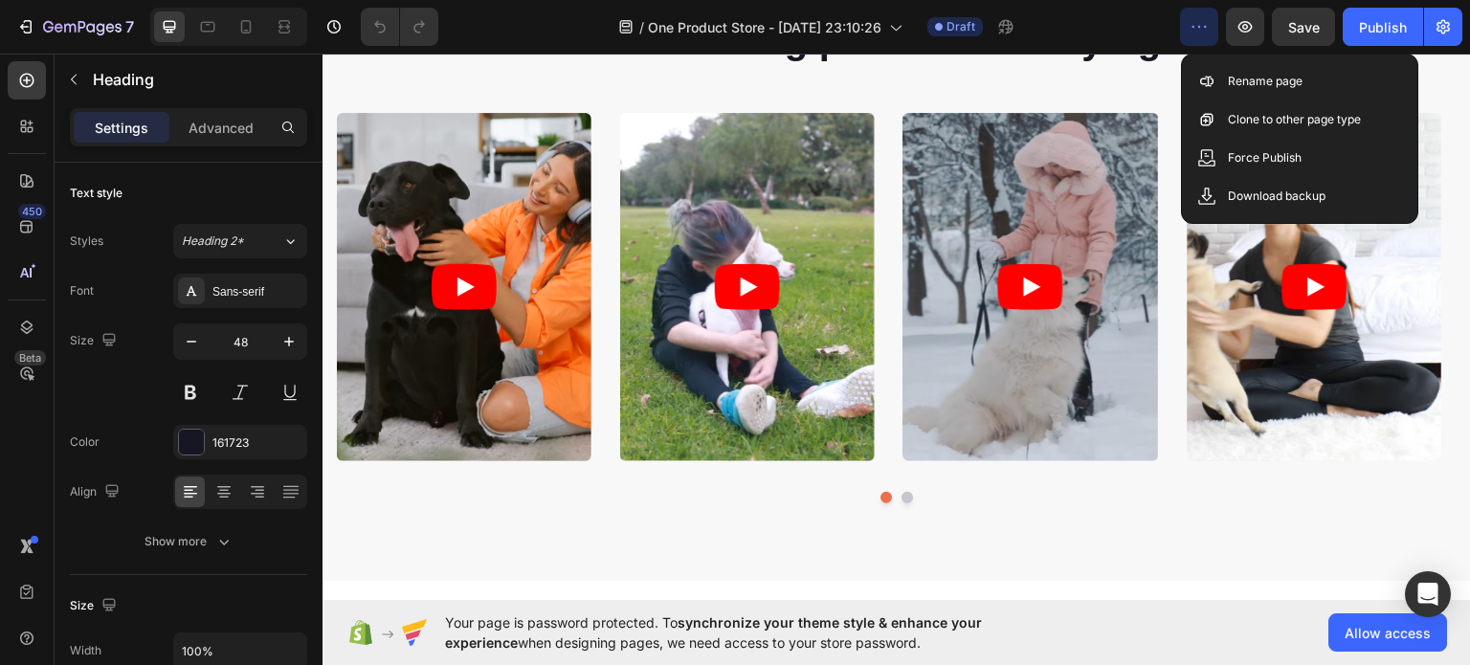
scroll to position [1061, 0]
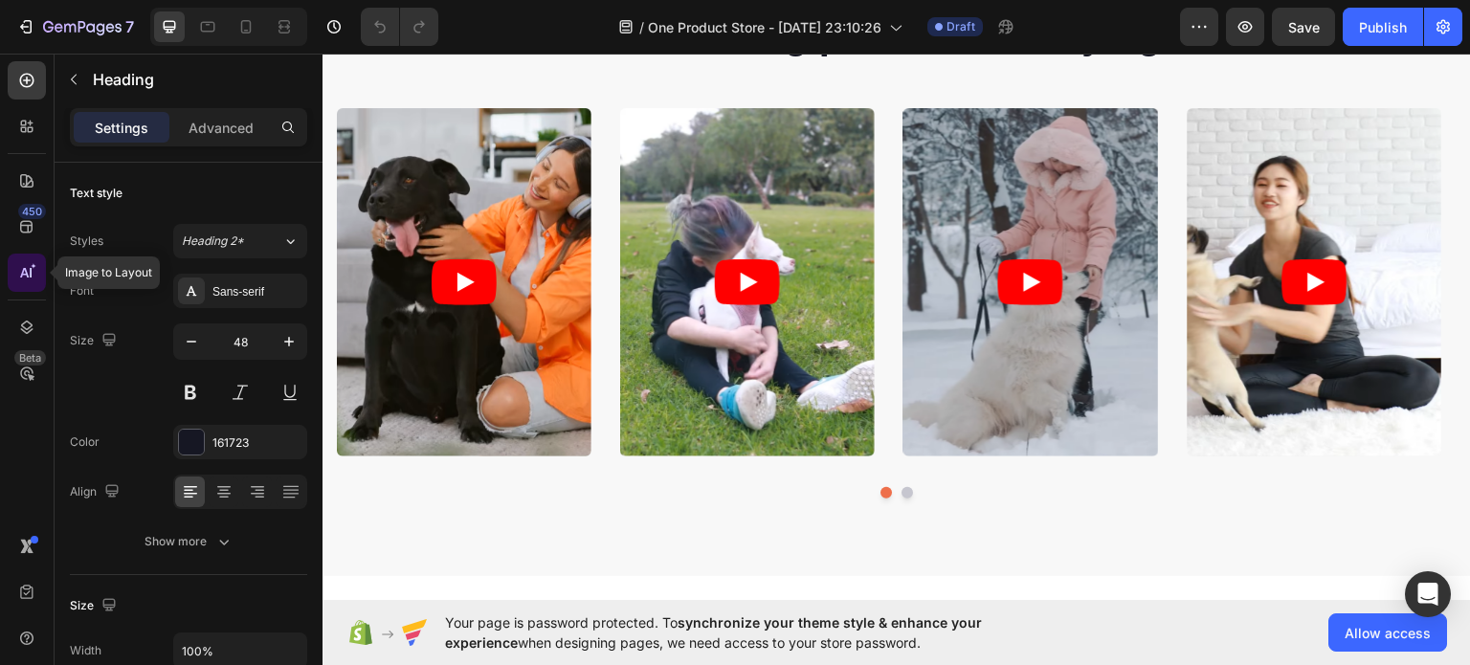
click at [23, 290] on div at bounding box center [27, 273] width 38 height 38
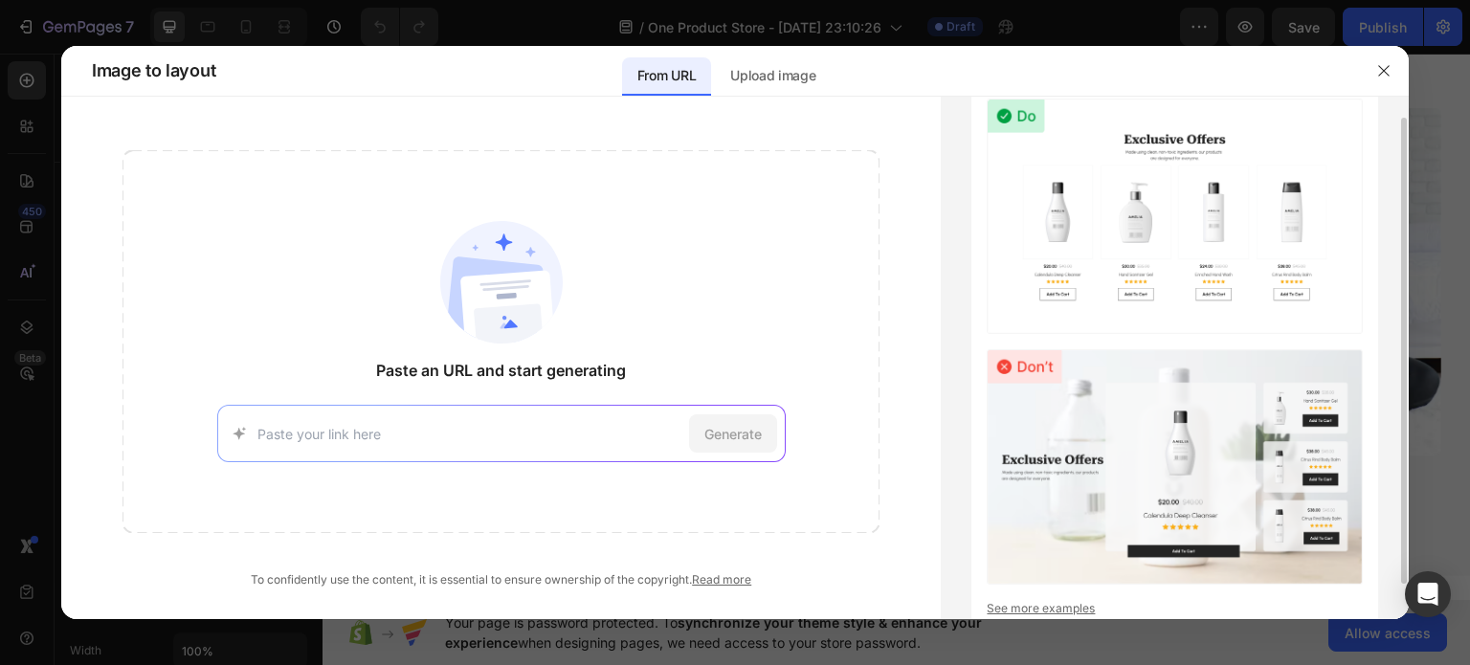
scroll to position [62, 0]
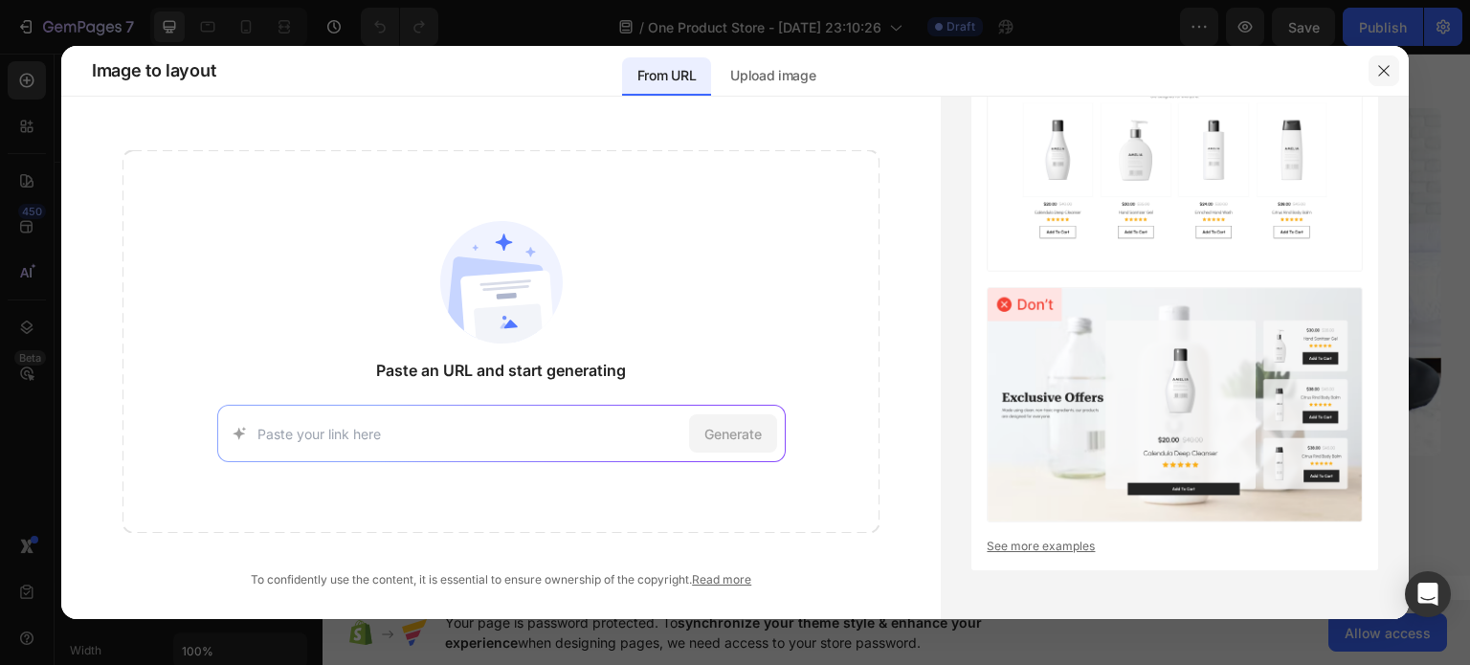
click at [1376, 73] on icon "button" at bounding box center [1383, 70] width 15 height 15
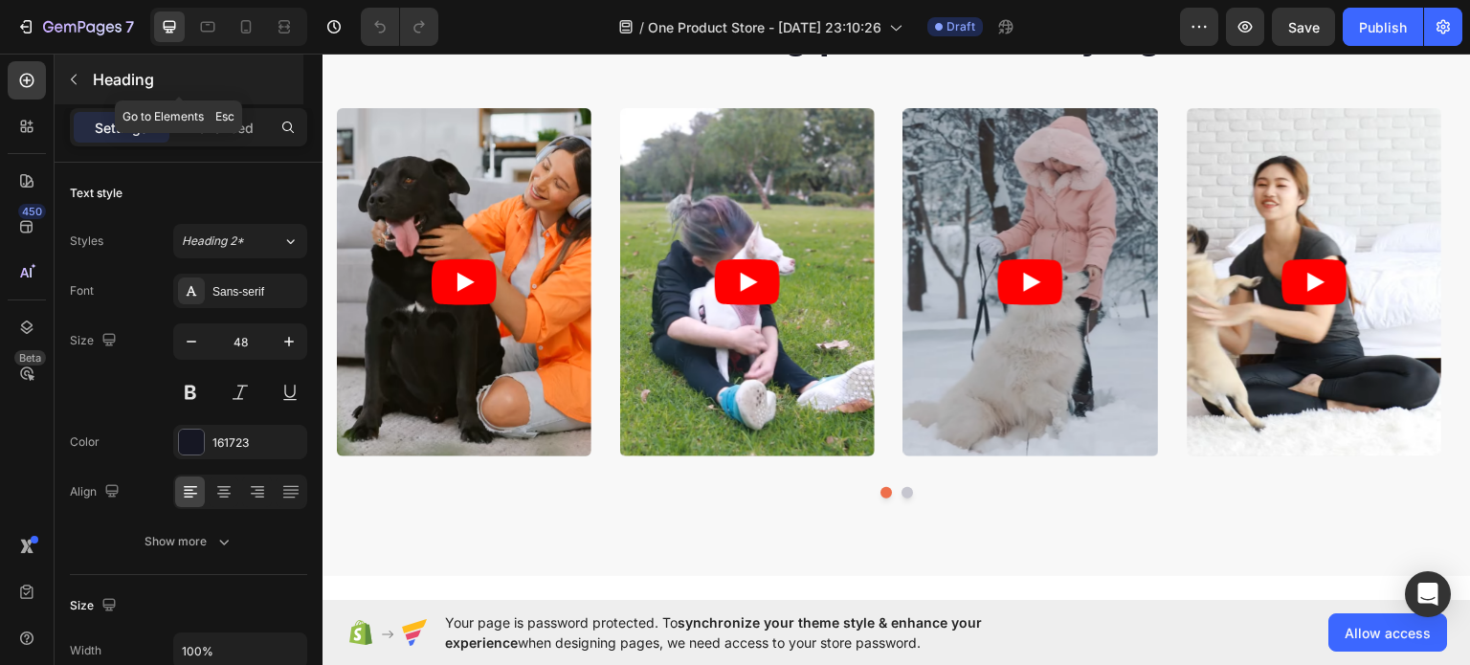
click at [73, 60] on div "Heading" at bounding box center [179, 80] width 249 height 50
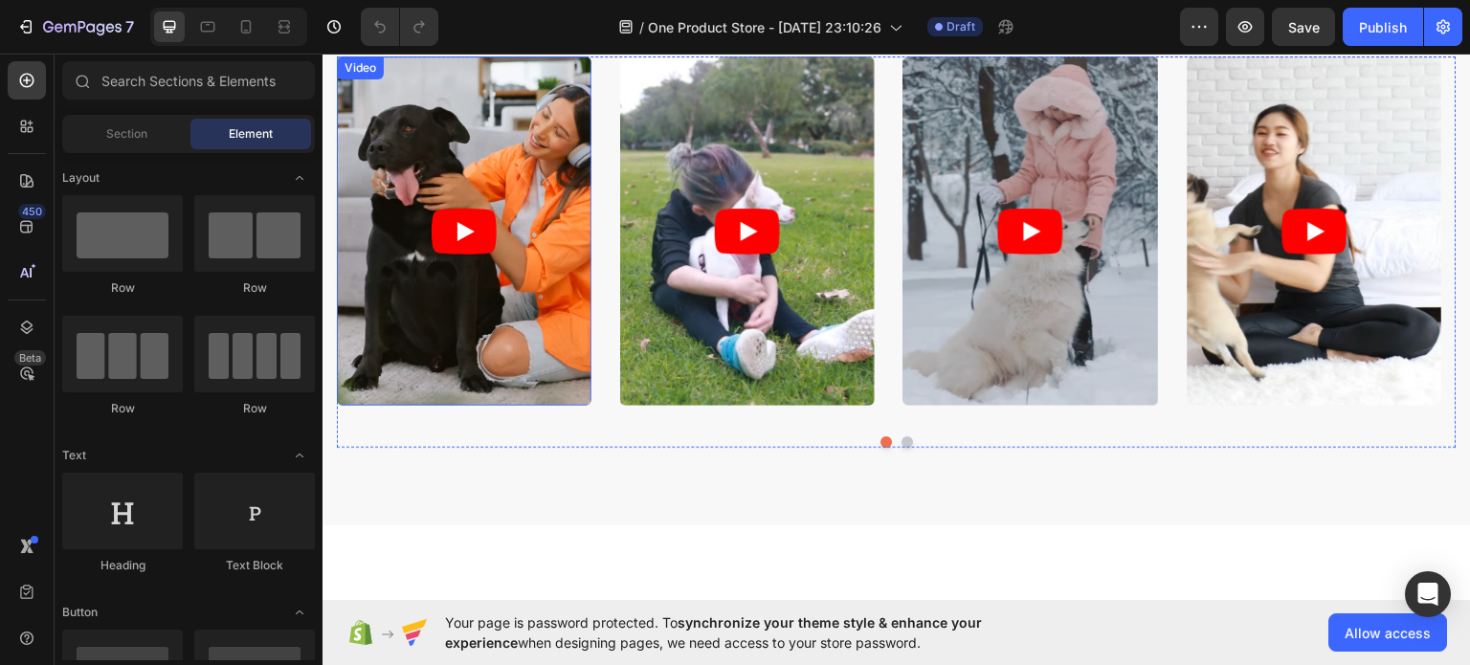
scroll to position [0, 0]
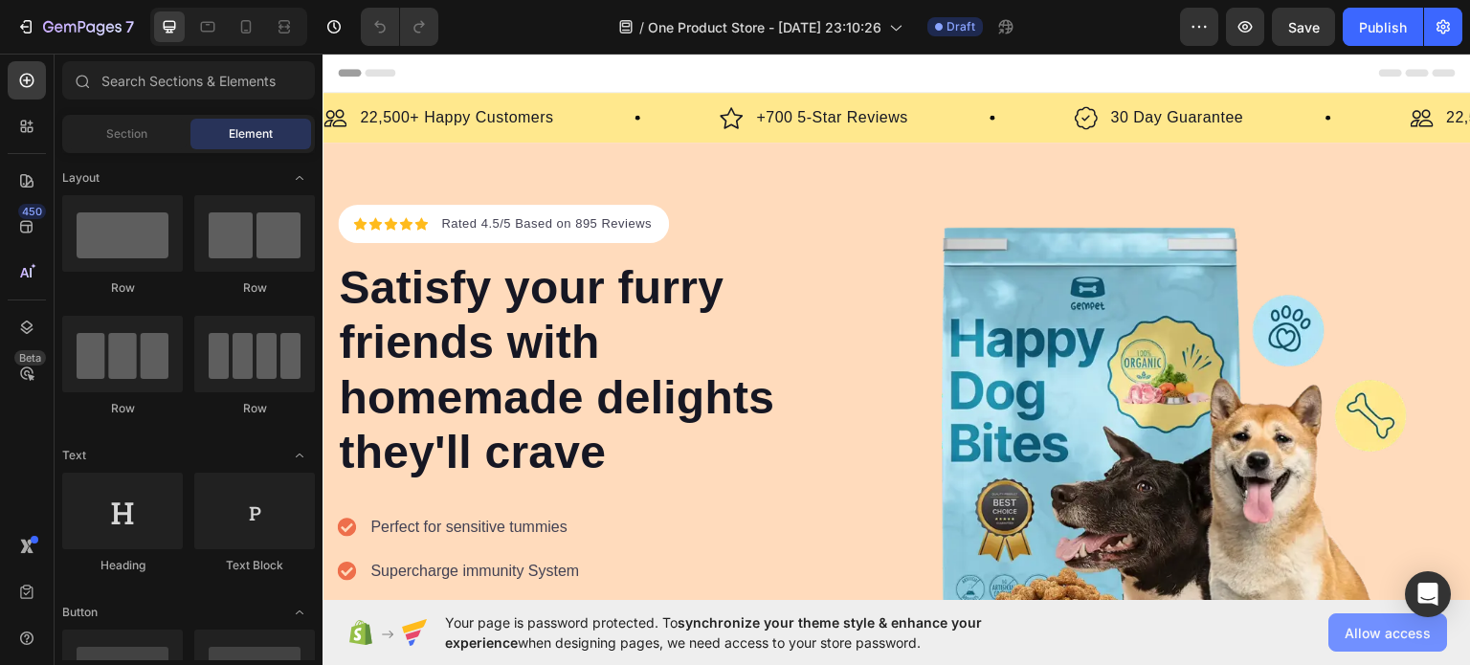
click at [1369, 638] on span "Allow access" at bounding box center [1388, 633] width 86 height 20
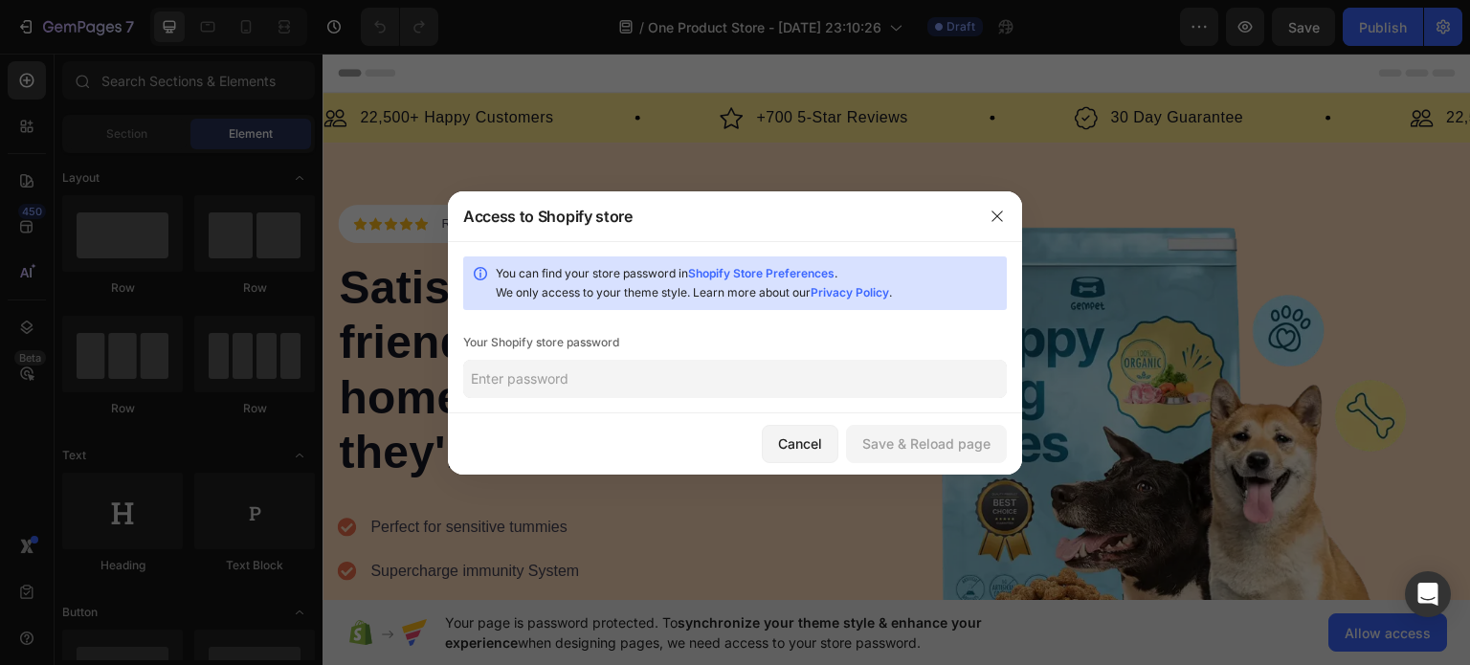
click at [744, 386] on input "text" at bounding box center [735, 379] width 544 height 38
paste input "dialda"
type input "dialda"
click at [953, 448] on div "Save & Reload page" at bounding box center [926, 444] width 128 height 20
